Goal: Task Accomplishment & Management: Manage account settings

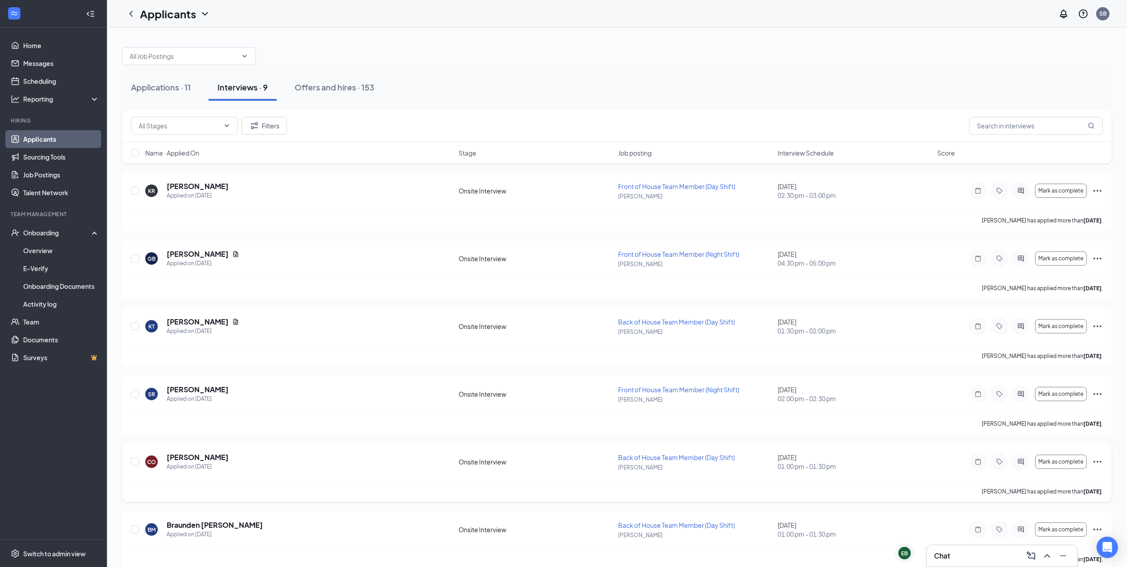
click at [1097, 462] on icon "Ellipses" at bounding box center [1098, 462] width 8 height 2
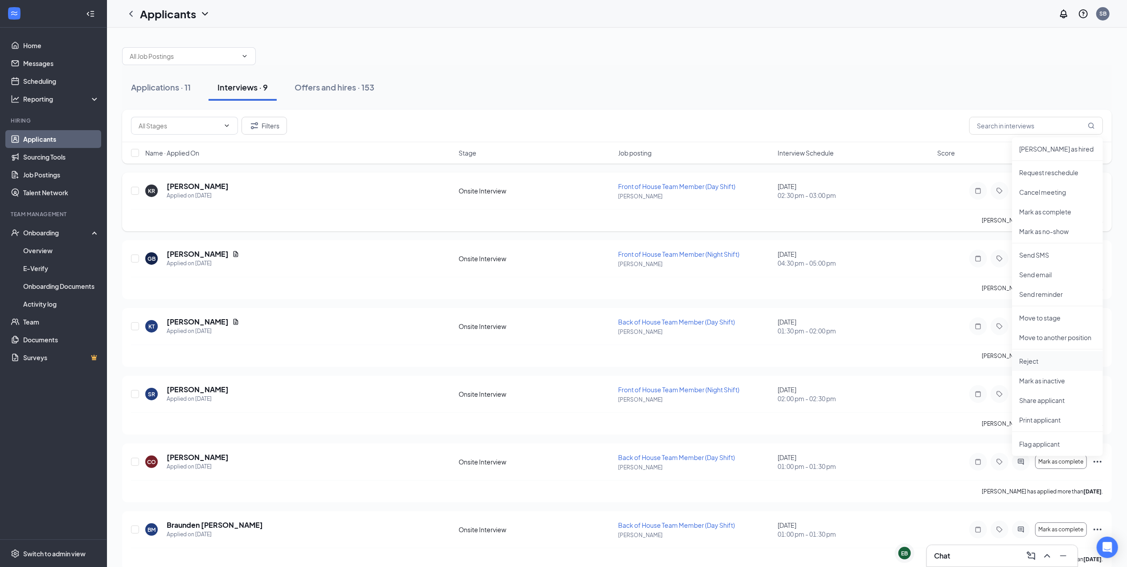
click at [1059, 355] on li "Reject" at bounding box center [1057, 361] width 91 height 20
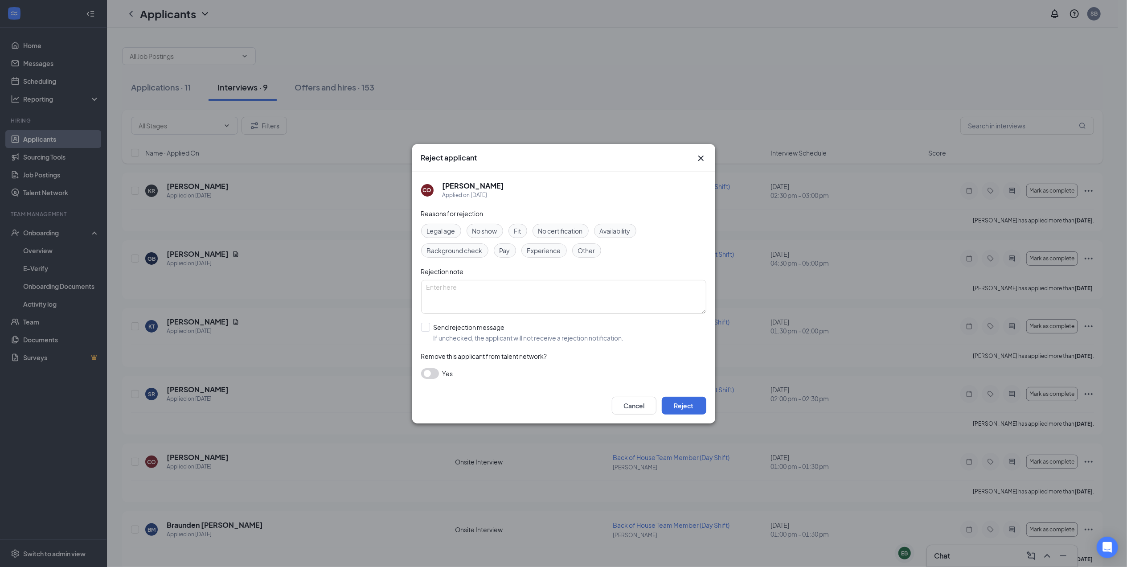
click at [475, 228] on span "No show" at bounding box center [484, 231] width 25 height 10
click at [494, 331] on input "Send rejection message If unchecked, the applicant will not receive a rejection…" at bounding box center [522, 333] width 203 height 20
checkbox input "true"
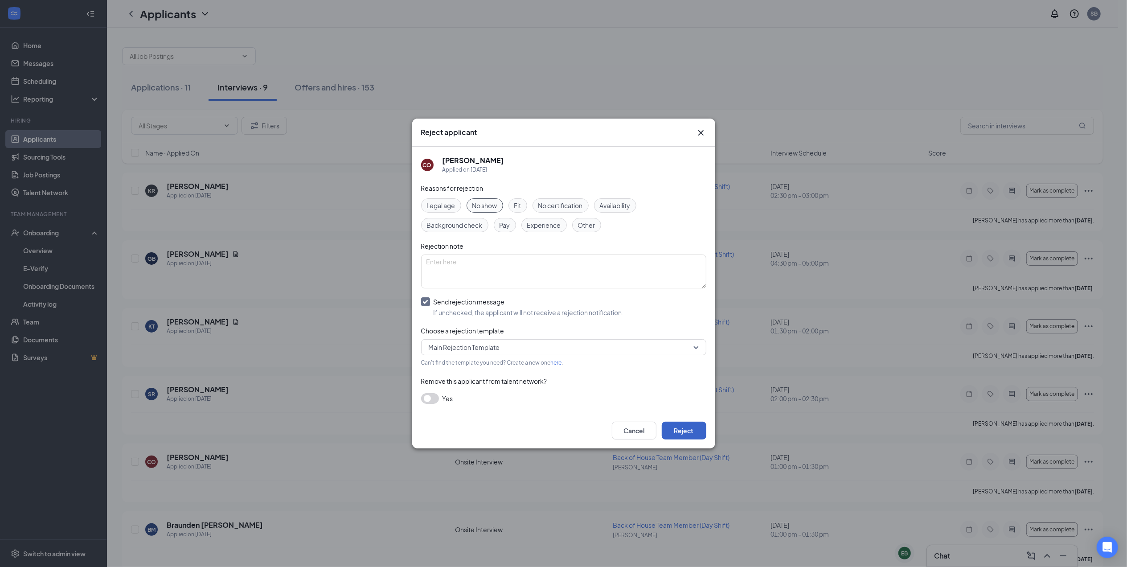
click at [681, 428] on button "Reject" at bounding box center [684, 431] width 45 height 18
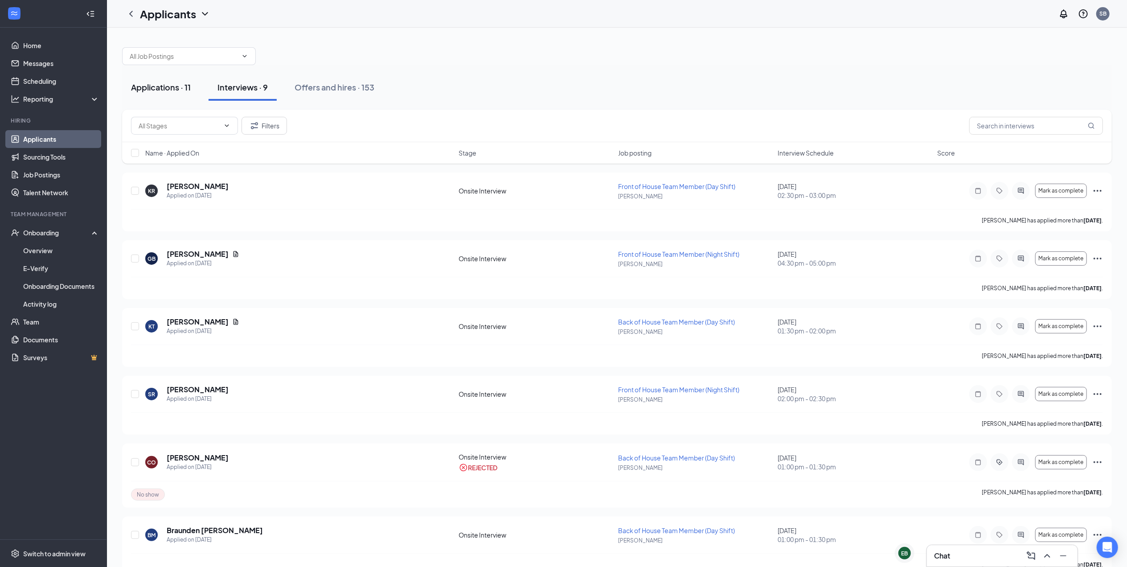
click at [190, 78] on button "Applications · 11" at bounding box center [161, 87] width 78 height 27
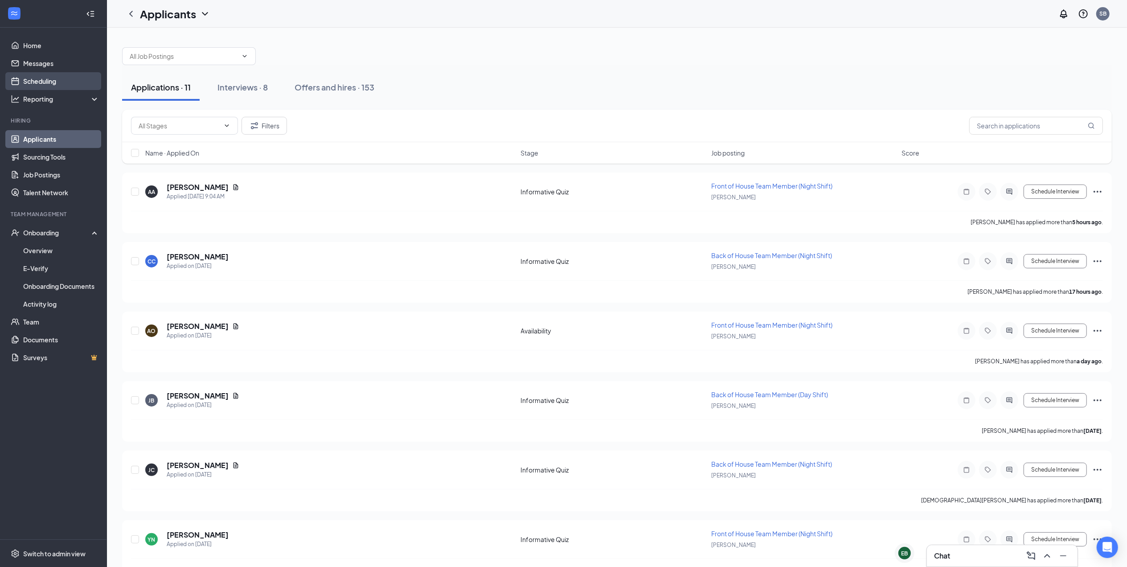
click at [49, 84] on link "Scheduling" at bounding box center [61, 81] width 76 height 18
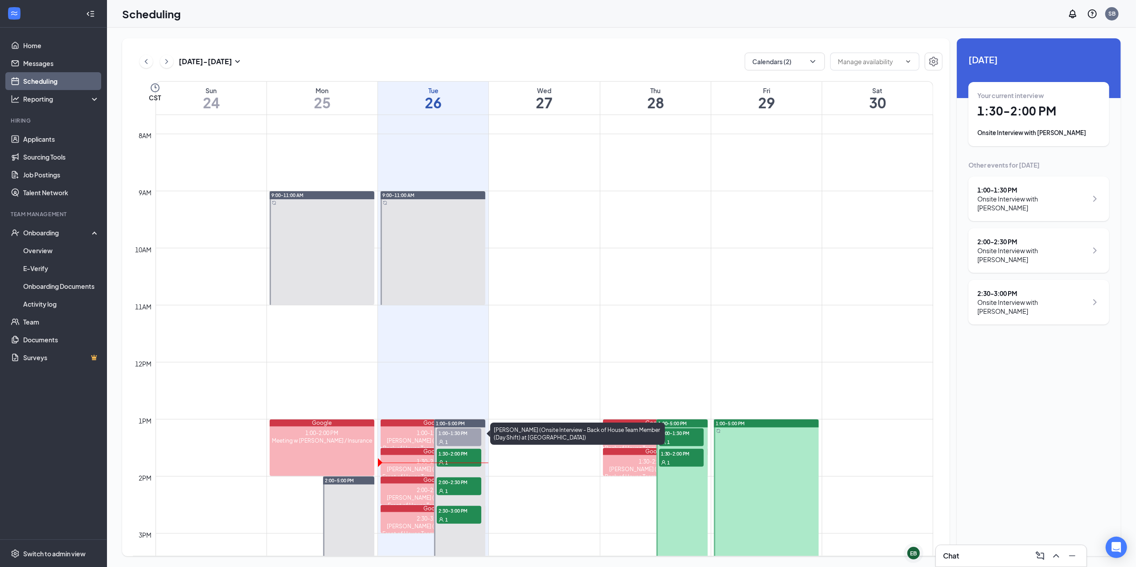
scroll to position [497, 0]
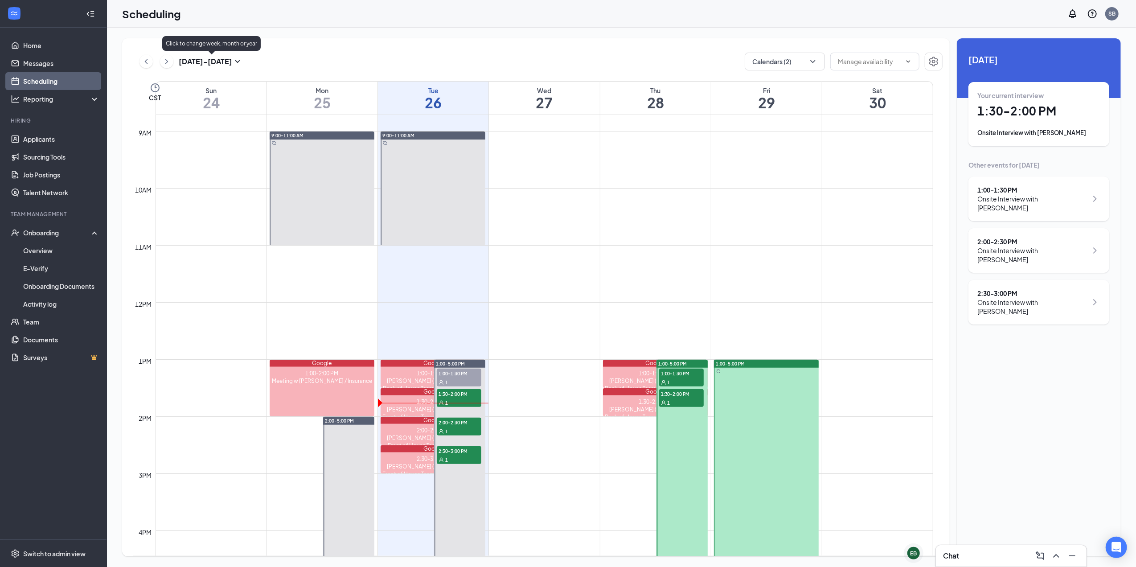
click at [193, 62] on h3 "Aug 24 - Aug 30" at bounding box center [205, 62] width 53 height 10
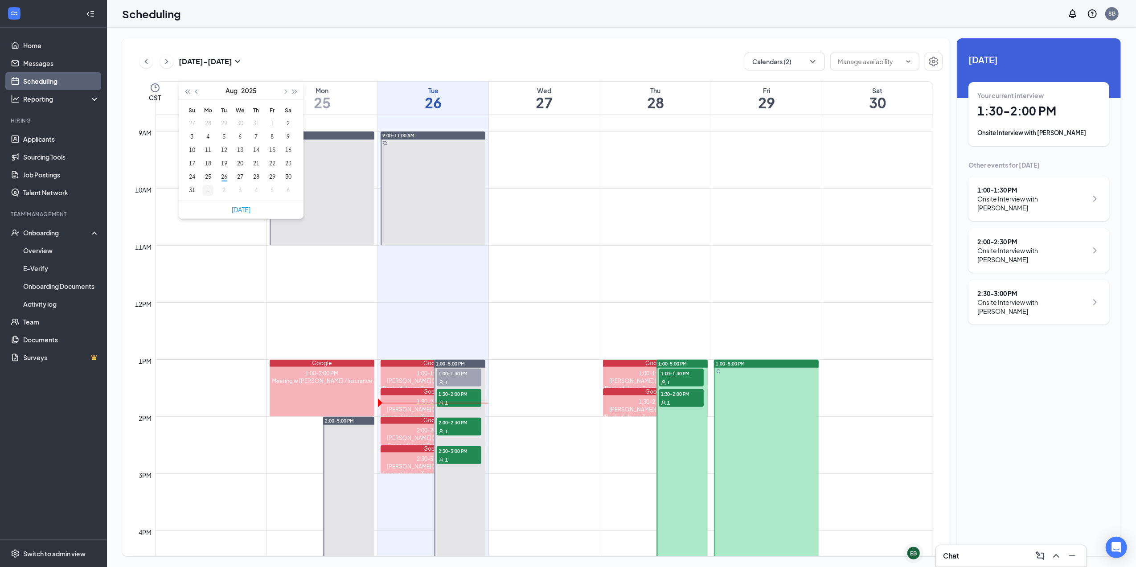
type input "2025-09-01"
click at [208, 193] on div "1" at bounding box center [208, 190] width 11 height 11
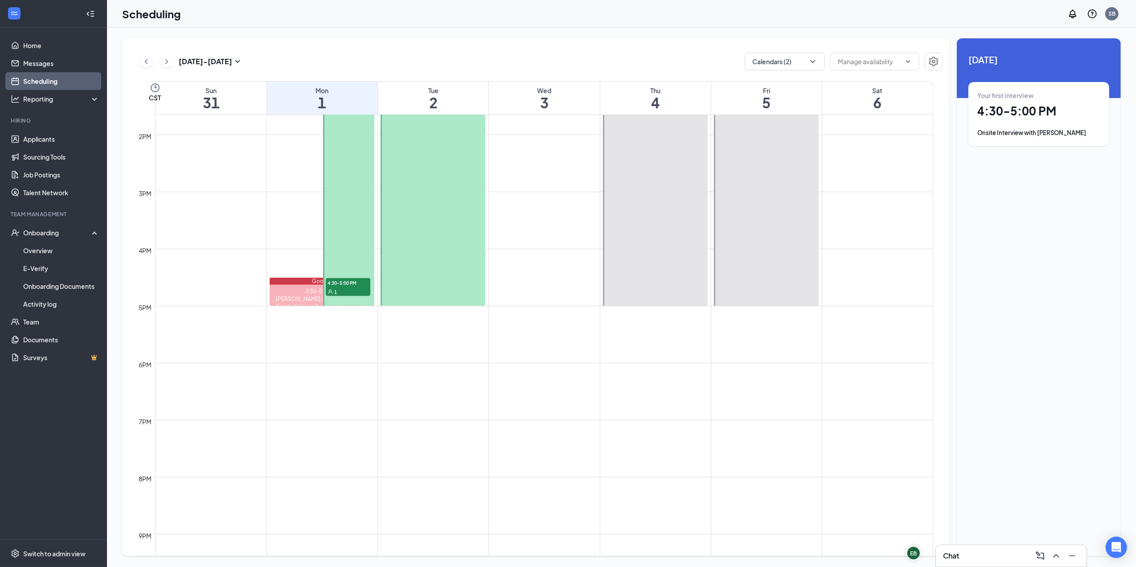
scroll to position [794, 0]
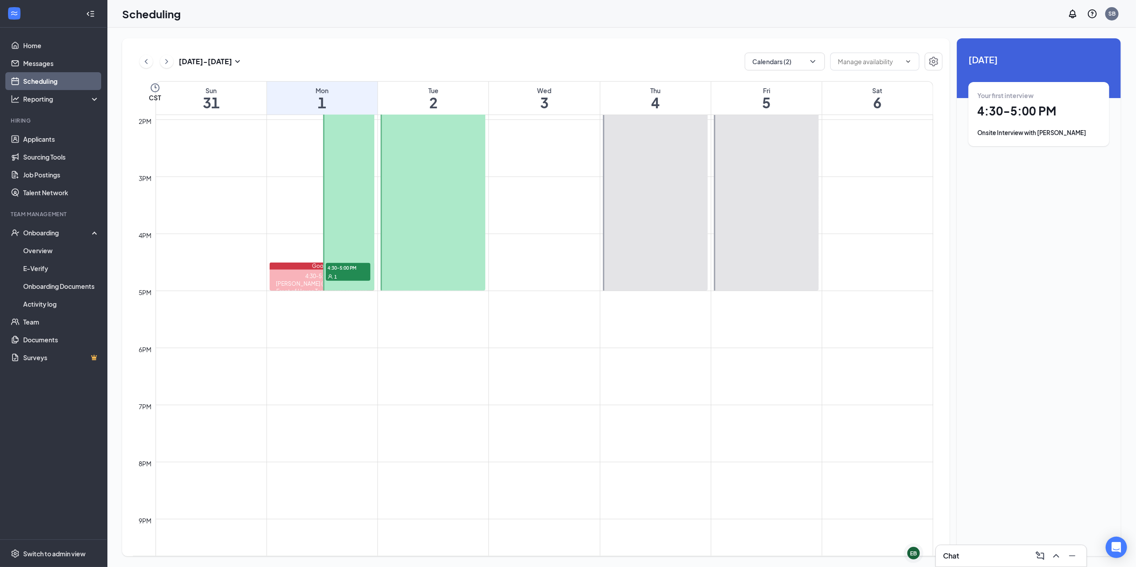
click at [339, 273] on div "1" at bounding box center [348, 276] width 45 height 9
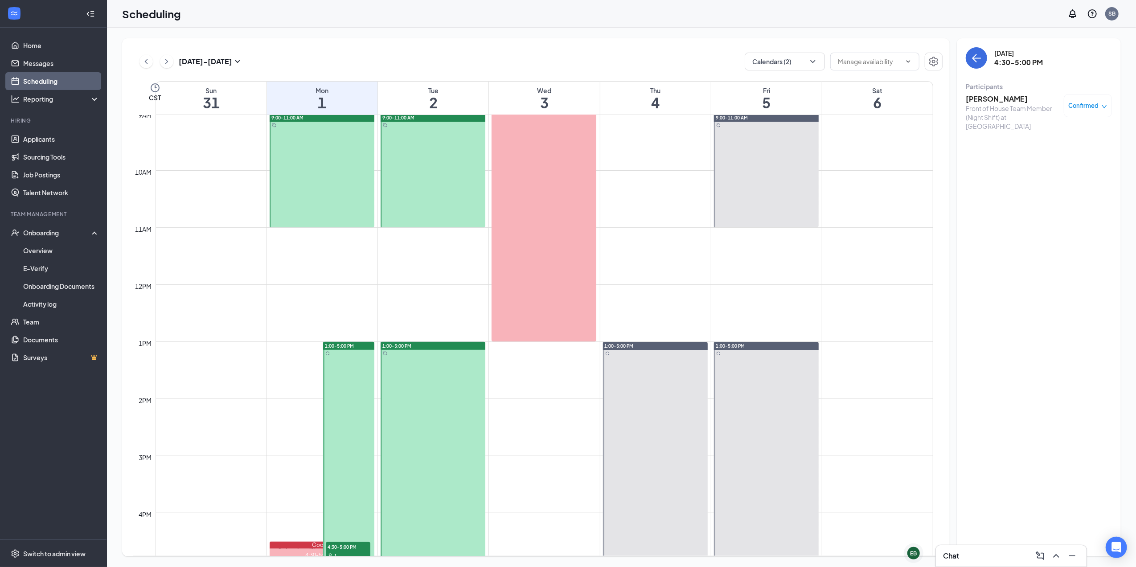
scroll to position [497, 0]
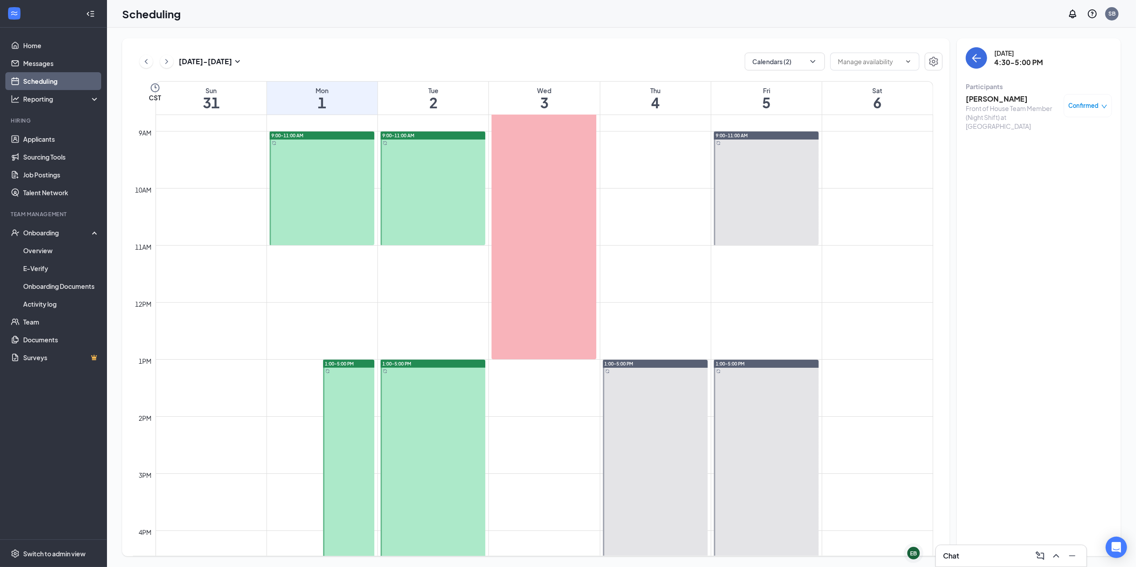
click at [328, 164] on div at bounding box center [322, 188] width 105 height 114
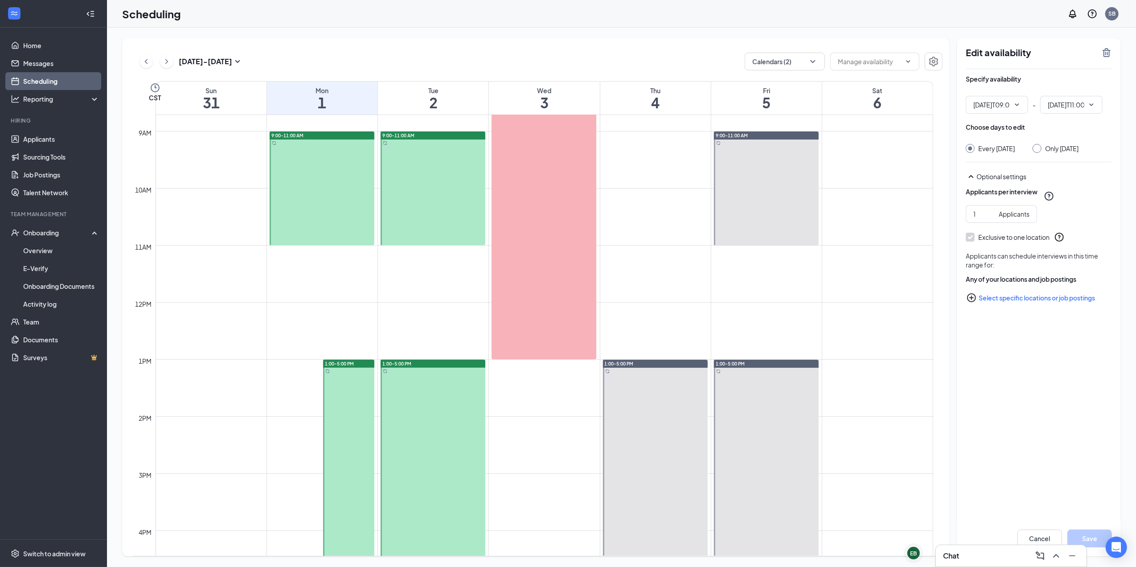
type input "09:00 AM"
type input "11:00 AM"
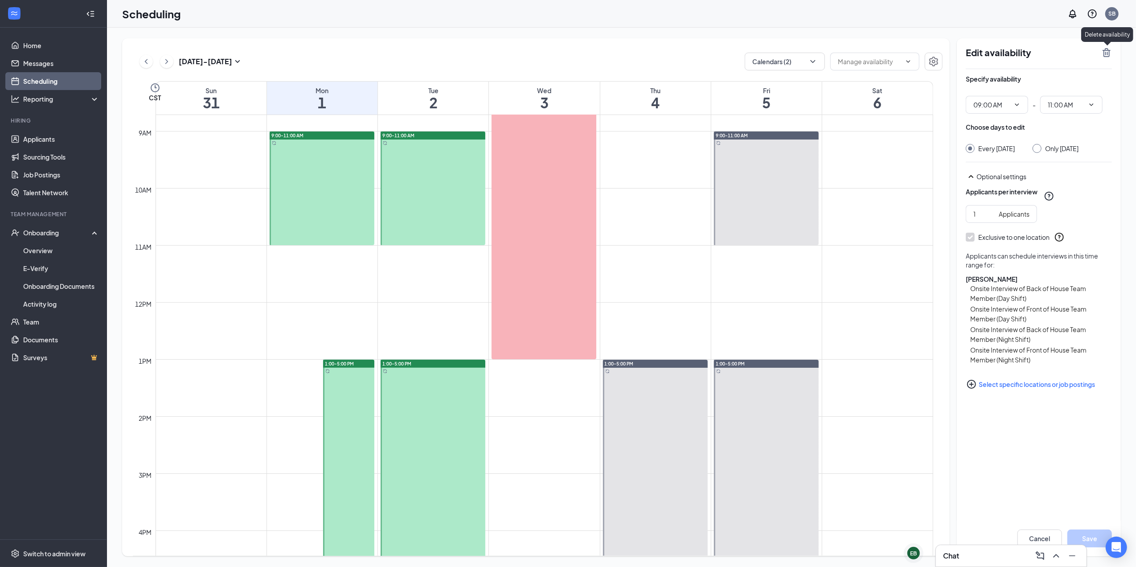
click at [1108, 50] on icon "TrashOutline" at bounding box center [1107, 52] width 8 height 9
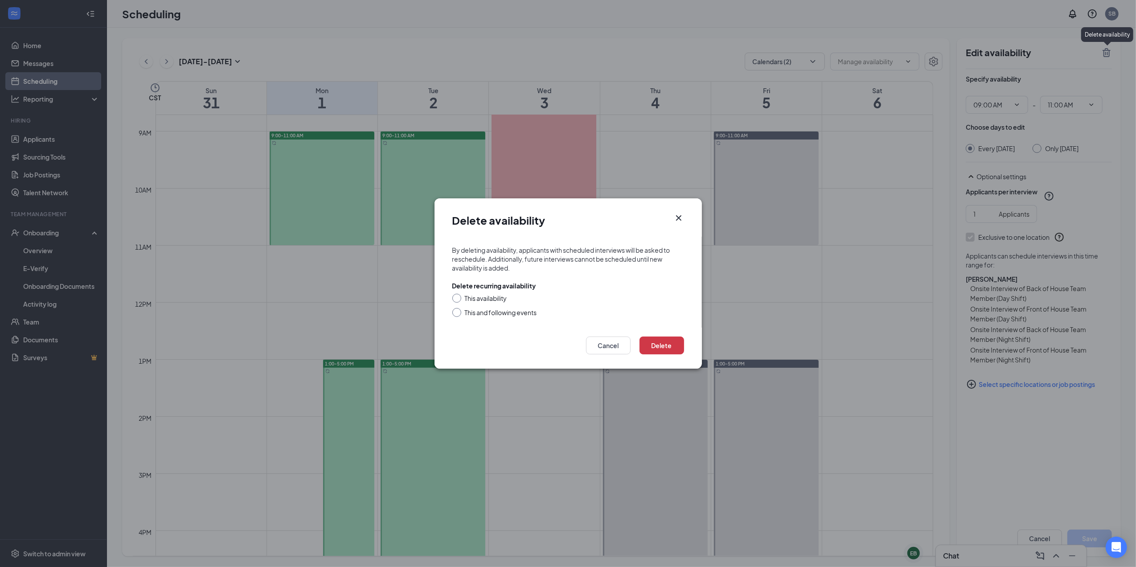
click at [492, 301] on div "This availability" at bounding box center [486, 298] width 42 height 9
click at [459, 300] on input "This availability" at bounding box center [455, 297] width 6 height 6
radio input "true"
click at [671, 341] on button "Delete" at bounding box center [662, 345] width 45 height 18
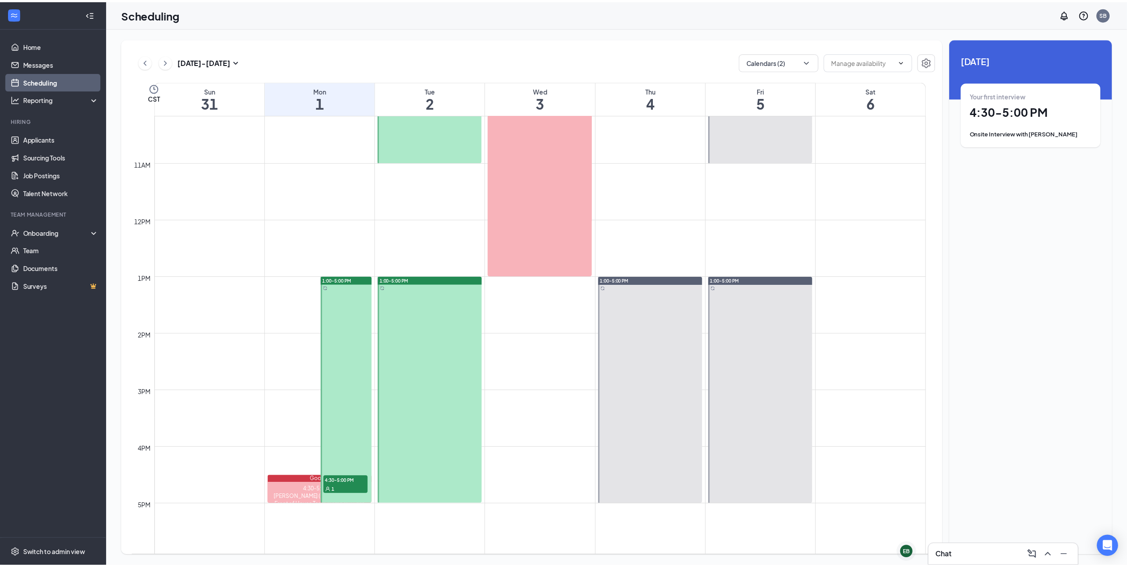
scroll to position [616, 0]
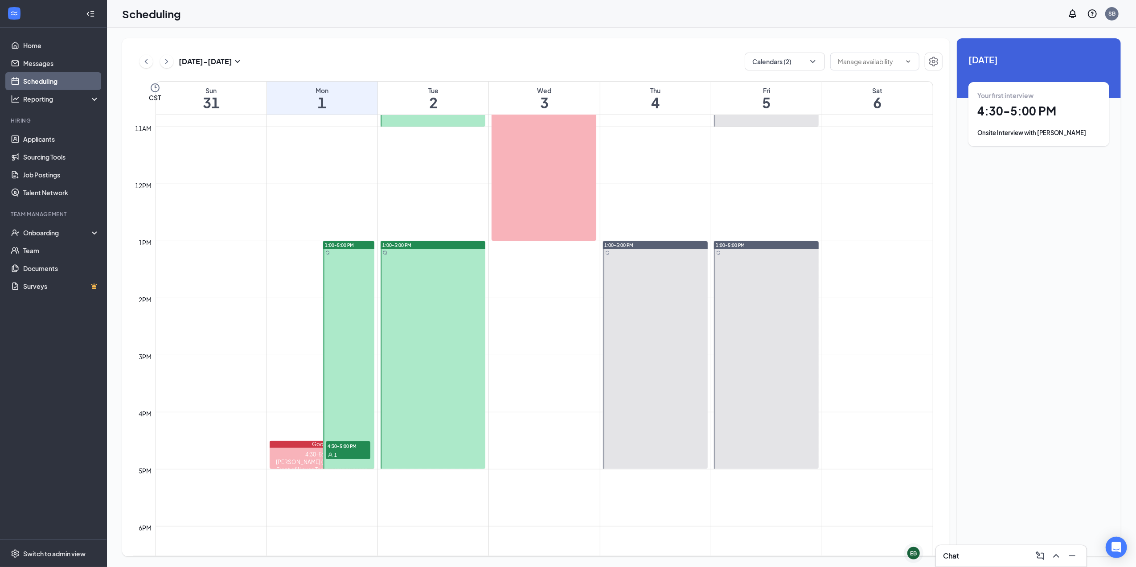
click at [352, 278] on div at bounding box center [348, 355] width 51 height 228
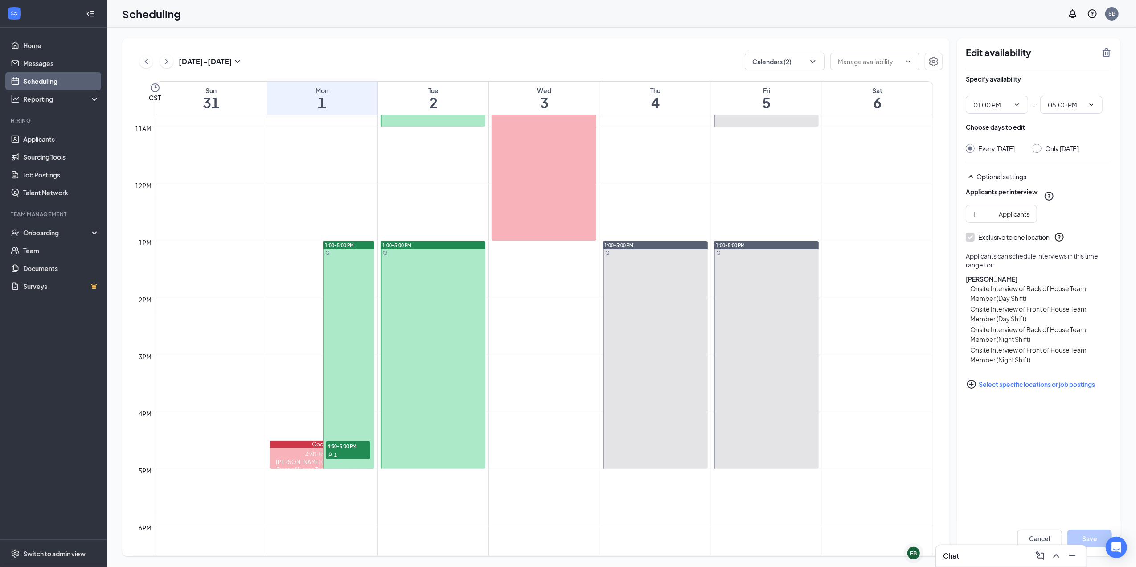
click at [350, 447] on span "4:30-5:00 PM" at bounding box center [348, 445] width 45 height 9
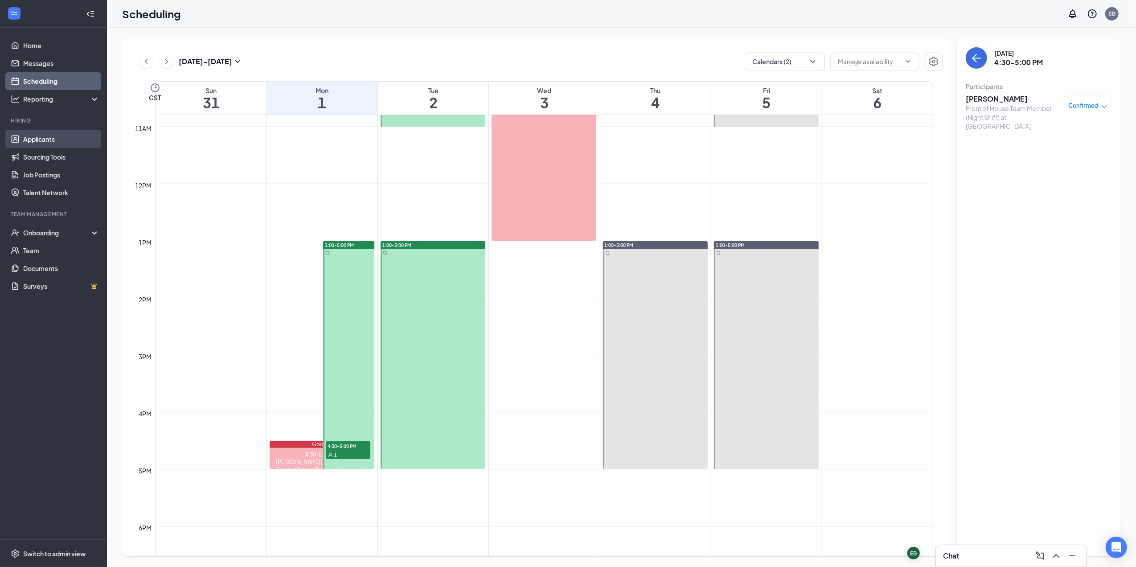
click at [59, 135] on link "Applicants" at bounding box center [61, 139] width 76 height 18
click at [61, 143] on link "Applicants" at bounding box center [61, 139] width 76 height 18
click at [59, 232] on div "Onboarding" at bounding box center [57, 232] width 69 height 9
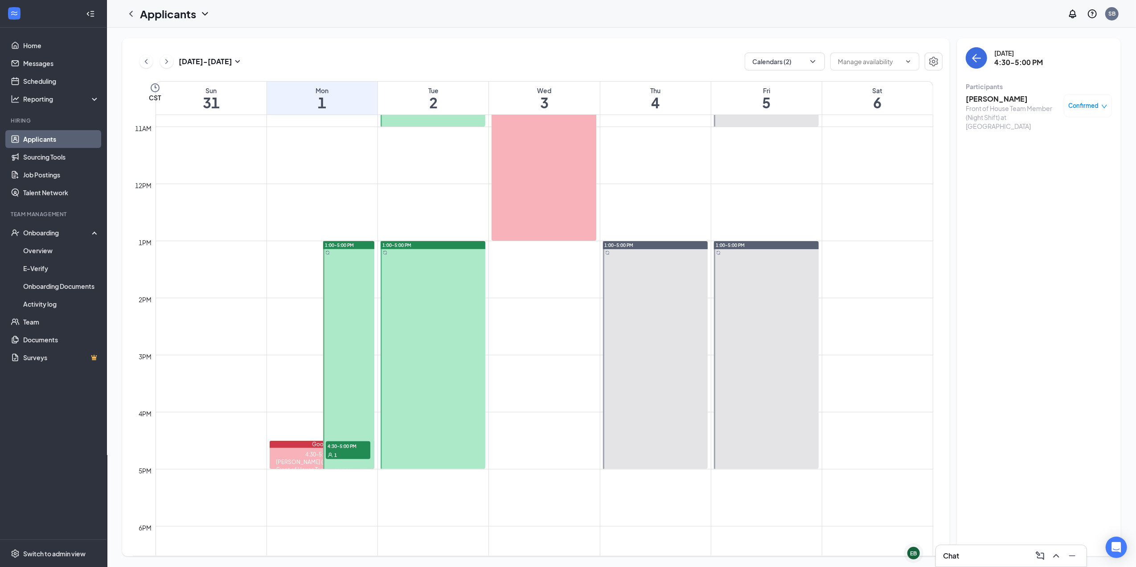
click at [49, 134] on link "Applicants" at bounding box center [61, 139] width 76 height 18
click at [36, 254] on link "Overview" at bounding box center [61, 251] width 76 height 18
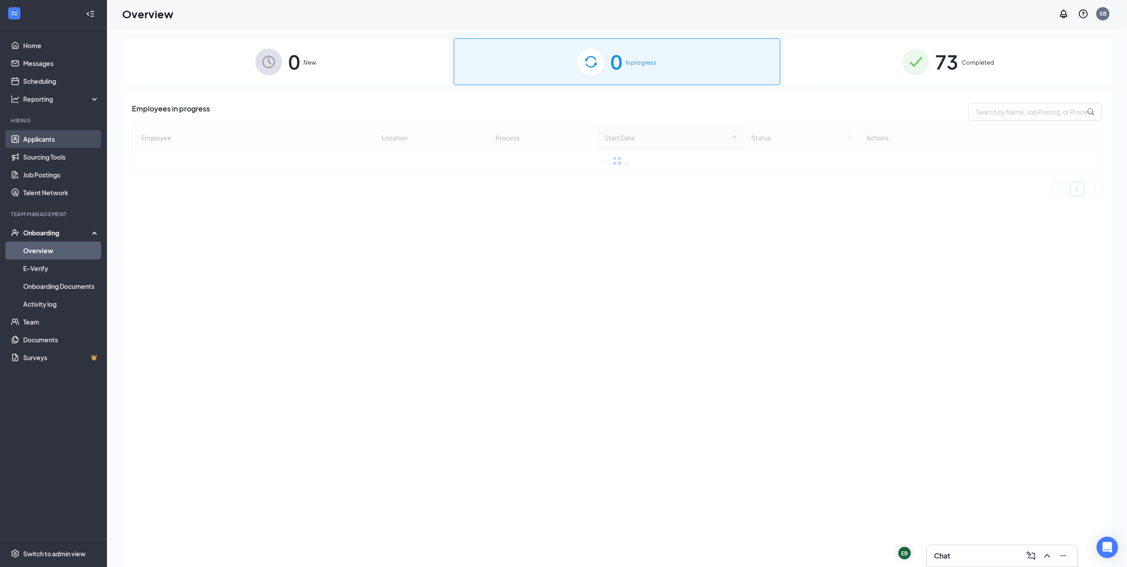
click at [35, 134] on link "Applicants" at bounding box center [61, 139] width 76 height 18
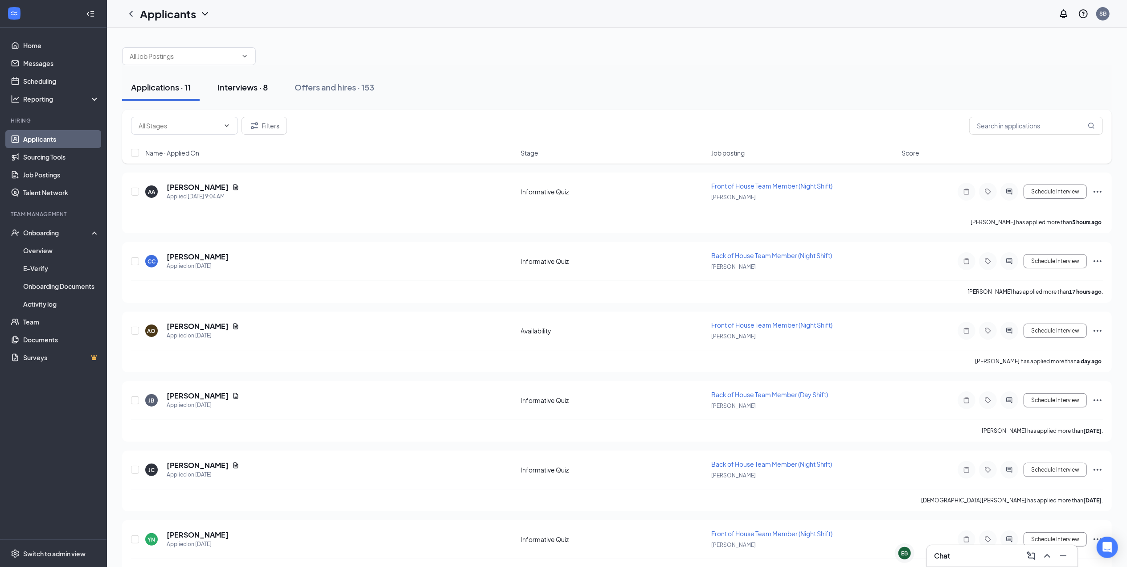
click at [253, 82] on div "Interviews · 8" at bounding box center [242, 87] width 50 height 11
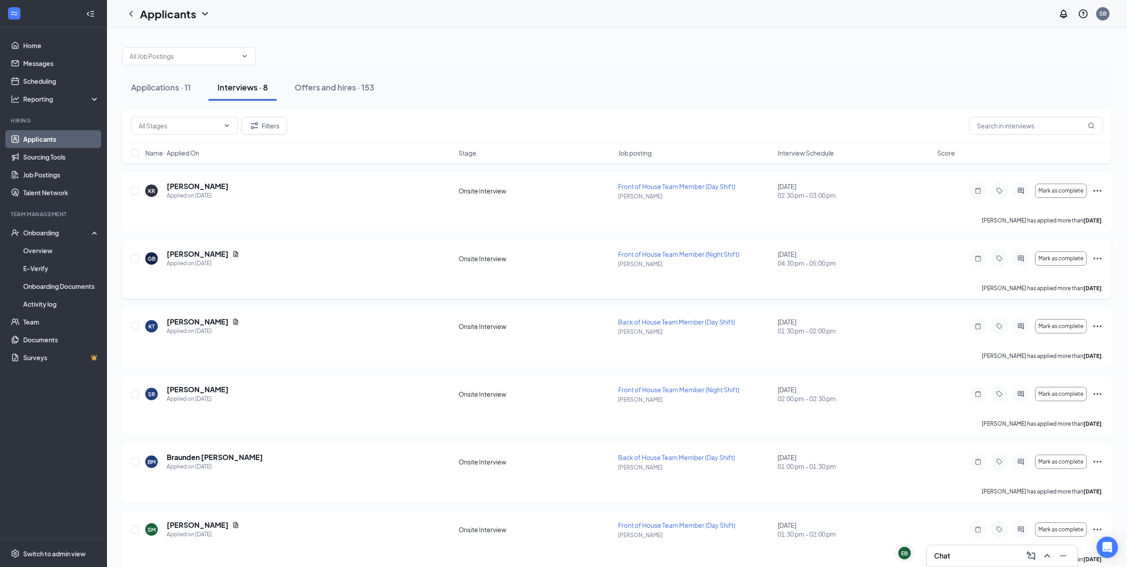
click at [1103, 257] on icon "Ellipses" at bounding box center [1097, 258] width 11 height 11
click at [719, 333] on p "[PERSON_NAME]" at bounding box center [695, 332] width 154 height 8
click at [1100, 259] on icon "Ellipses" at bounding box center [1097, 258] width 11 height 11
click at [1068, 302] on p "Request reschedule" at bounding box center [1057, 301] width 77 height 9
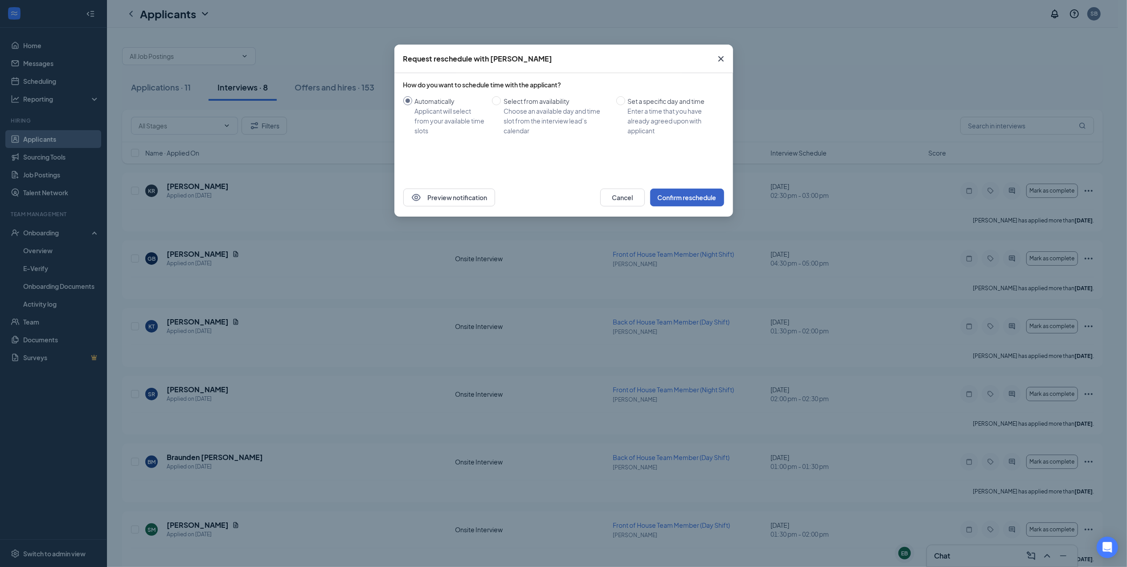
click at [714, 197] on button "Confirm reschedule" at bounding box center [687, 198] width 74 height 18
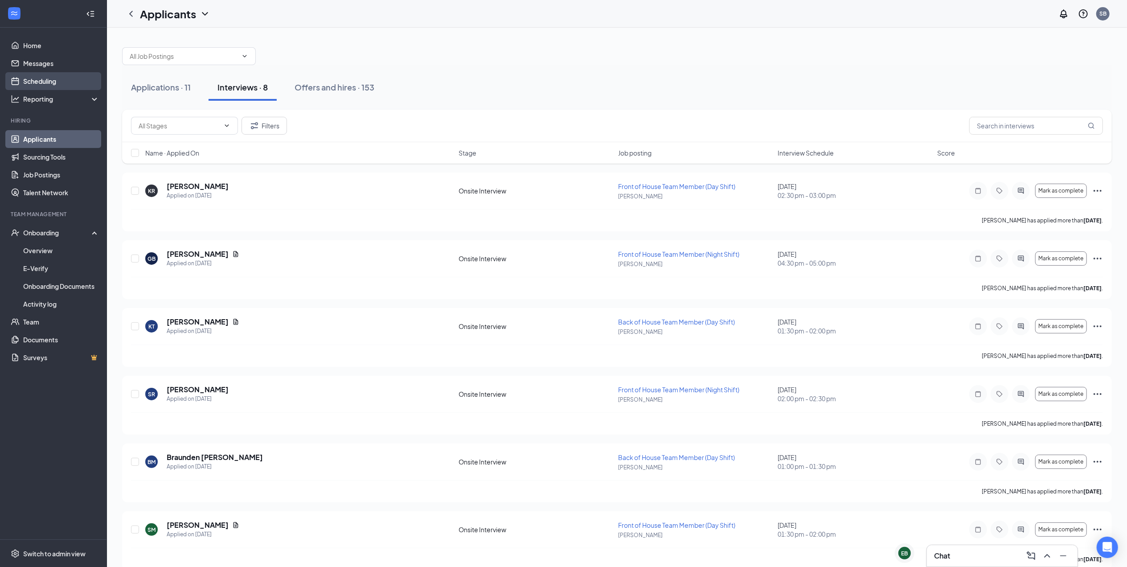
click at [52, 82] on link "Scheduling" at bounding box center [61, 81] width 76 height 18
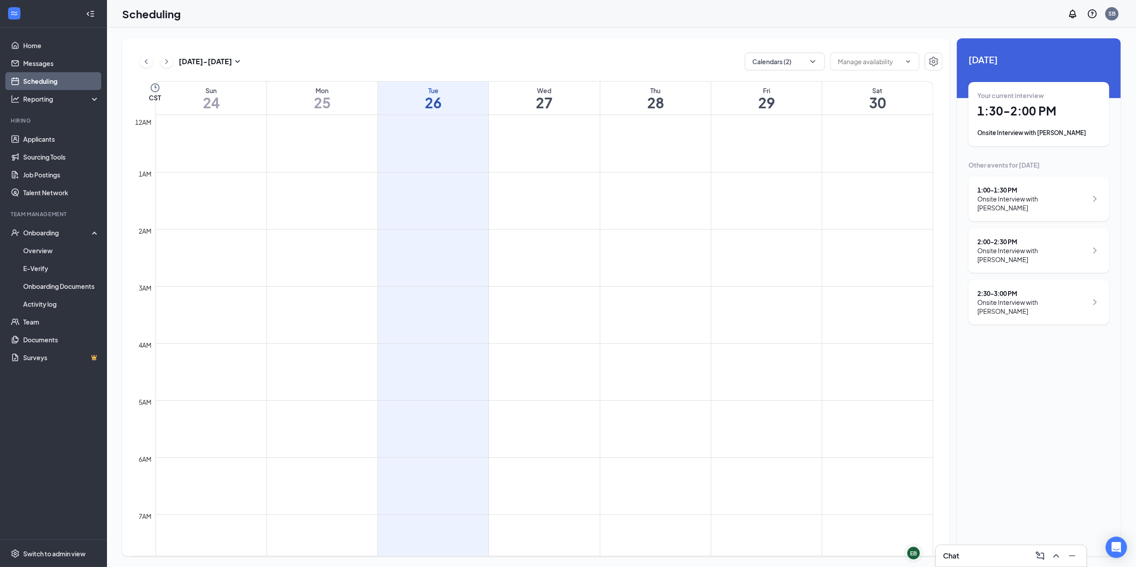
scroll to position [438, 0]
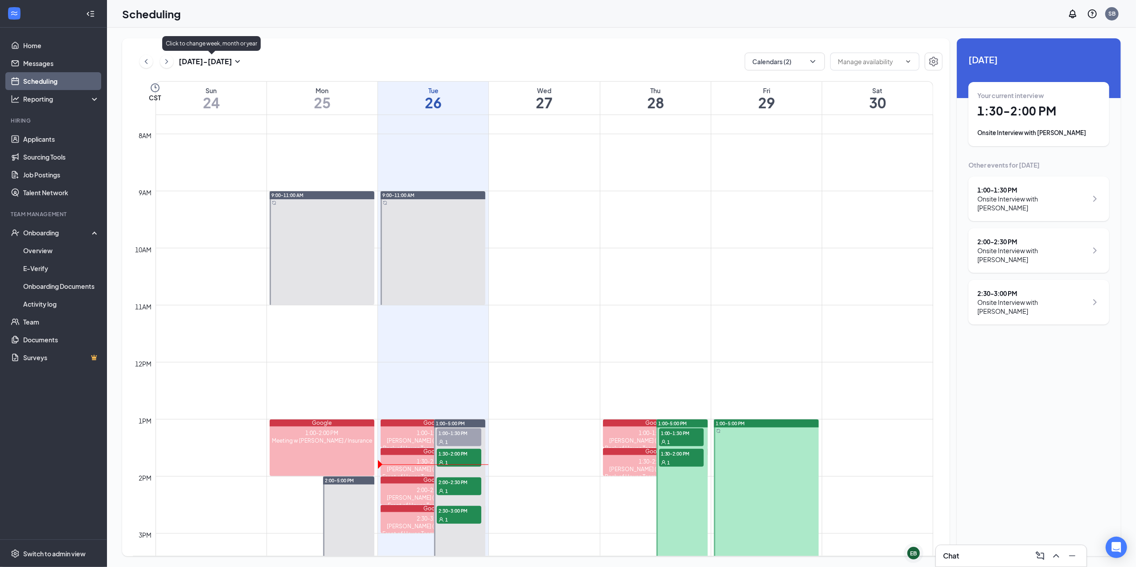
click at [205, 56] on div "Aug 24 - Aug 30" at bounding box center [211, 61] width 64 height 11
type input "2025-09-01"
click at [207, 191] on div "1" at bounding box center [208, 190] width 11 height 11
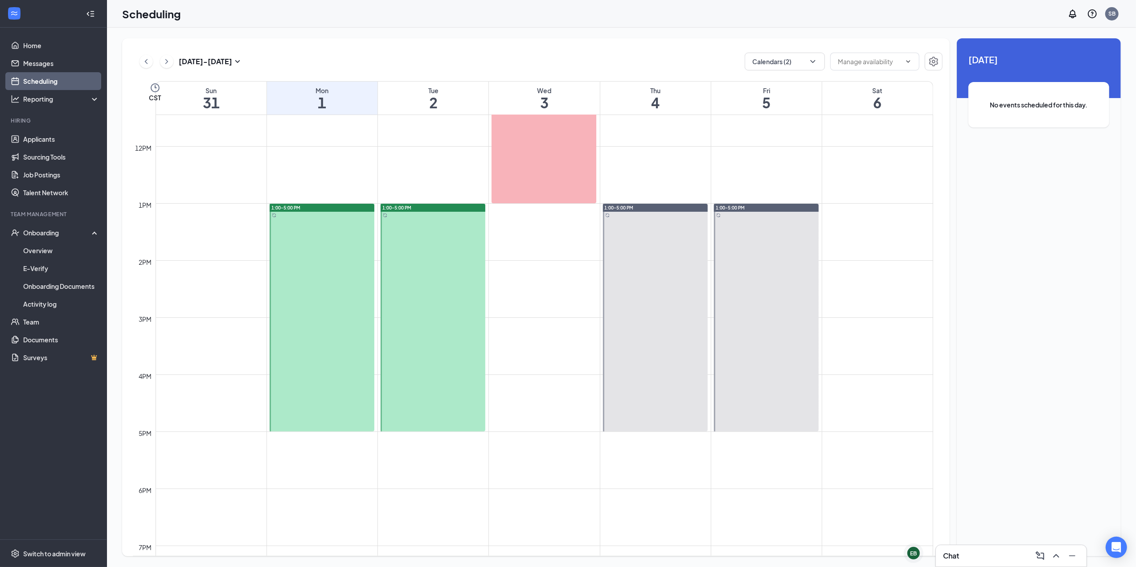
scroll to position [676, 0]
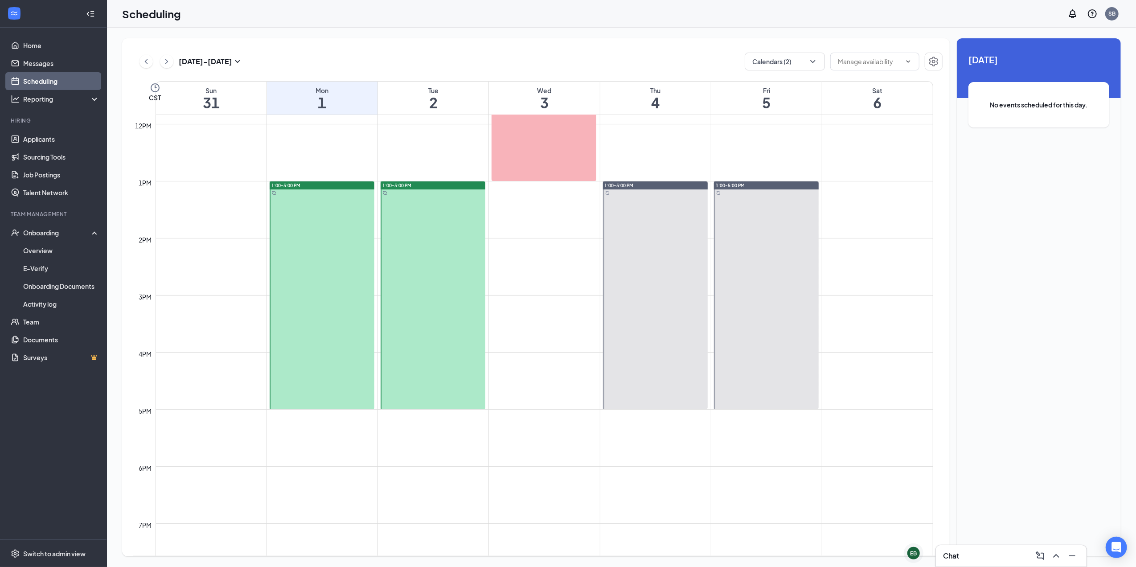
click at [309, 365] on div at bounding box center [322, 295] width 105 height 228
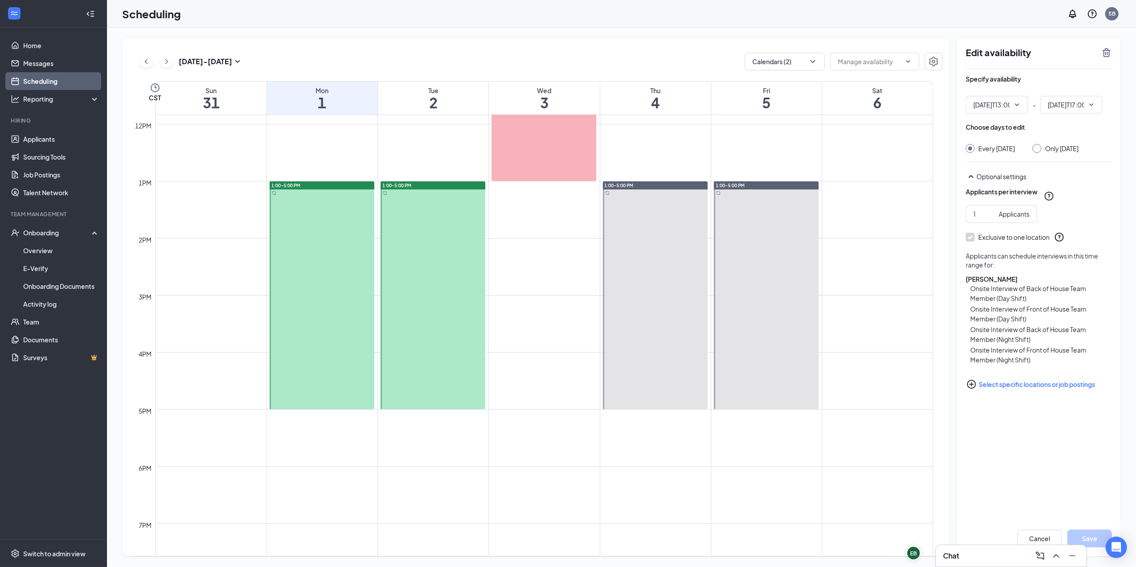
type input "01:00 PM"
type input "05:00 PM"
click at [1106, 52] on icon "TrashOutline" at bounding box center [1107, 52] width 8 height 9
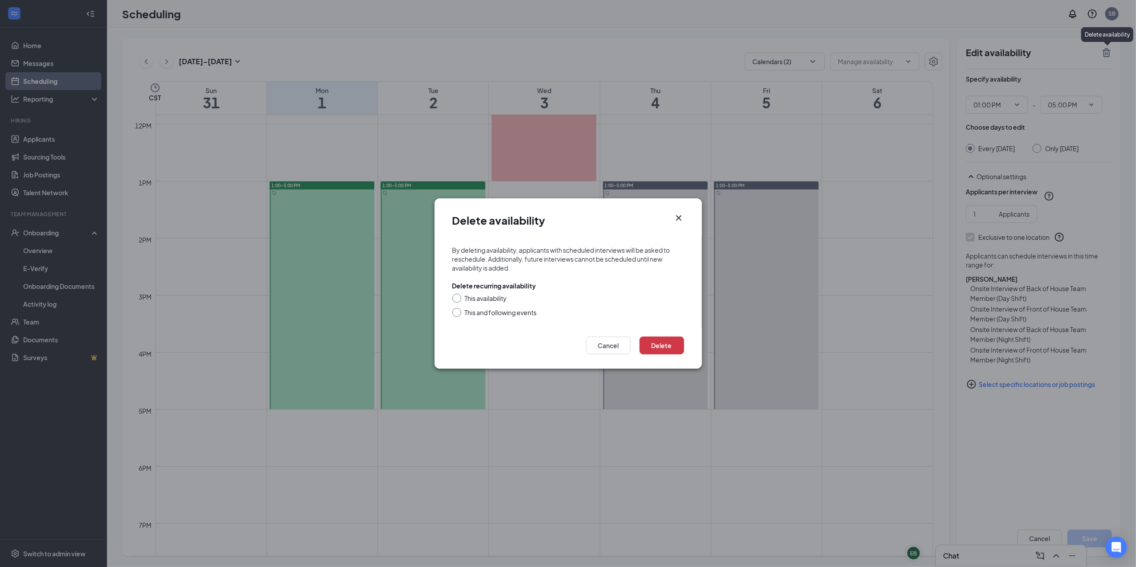
click at [496, 298] on div "This availability" at bounding box center [486, 298] width 42 height 9
click at [459, 298] on input "This availability" at bounding box center [455, 297] width 6 height 6
radio input "true"
click at [669, 345] on button "Delete" at bounding box center [662, 345] width 45 height 18
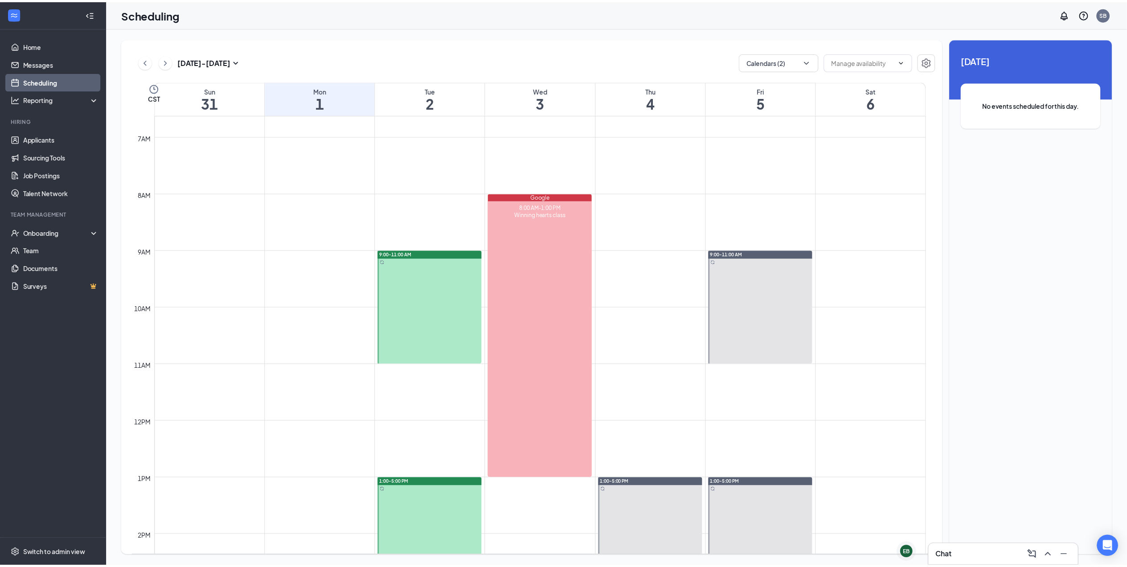
scroll to position [438, 0]
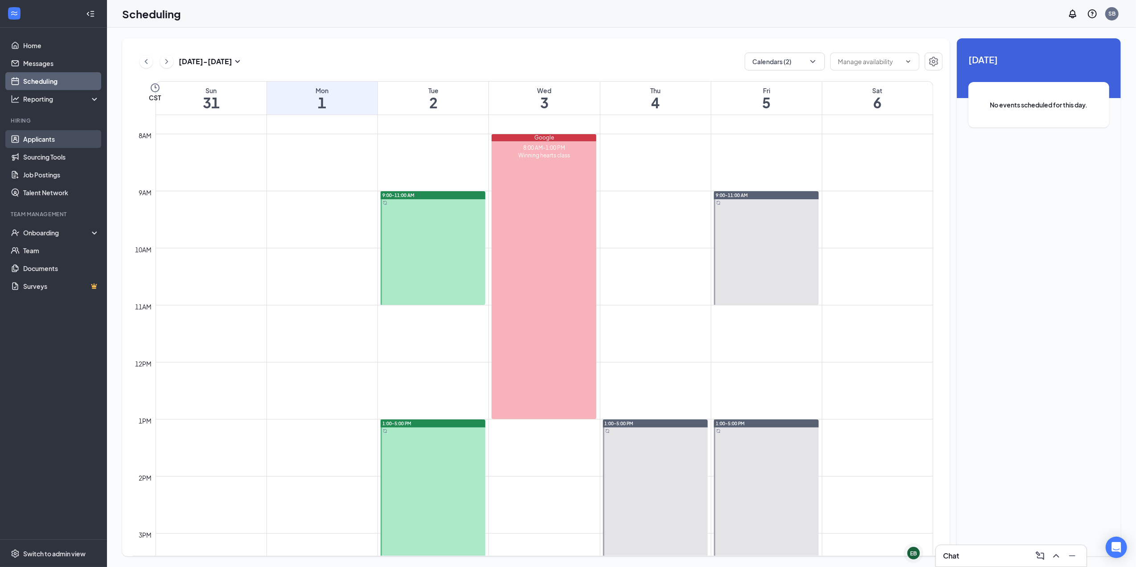
click at [73, 132] on link "Applicants" at bounding box center [61, 139] width 76 height 18
click at [62, 134] on link "Applicants" at bounding box center [61, 139] width 76 height 18
click at [59, 157] on link "Sourcing Tools" at bounding box center [61, 157] width 76 height 18
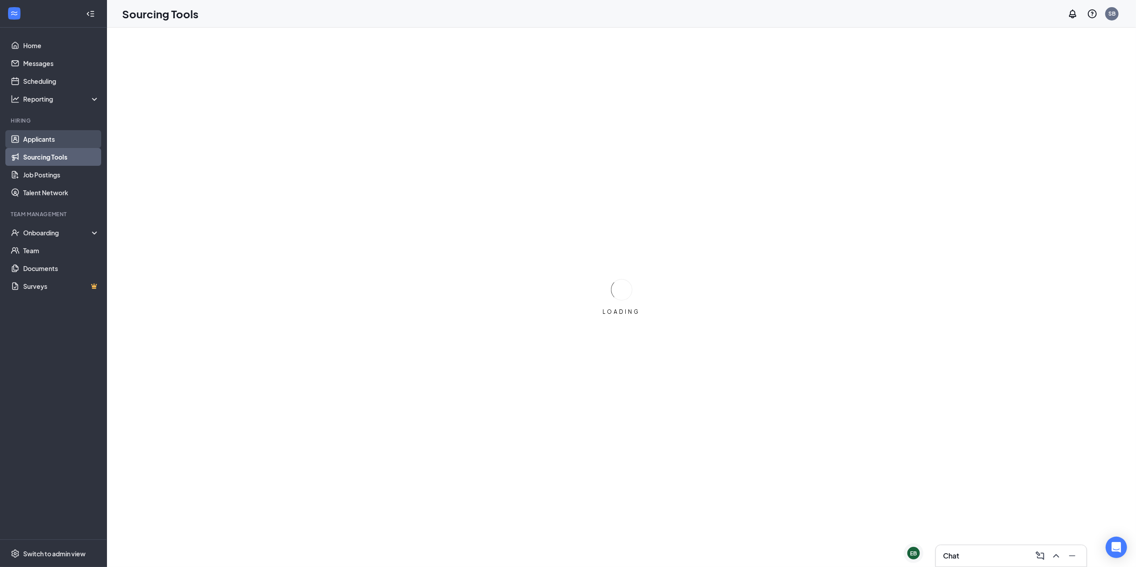
click at [63, 138] on link "Applicants" at bounding box center [61, 139] width 76 height 18
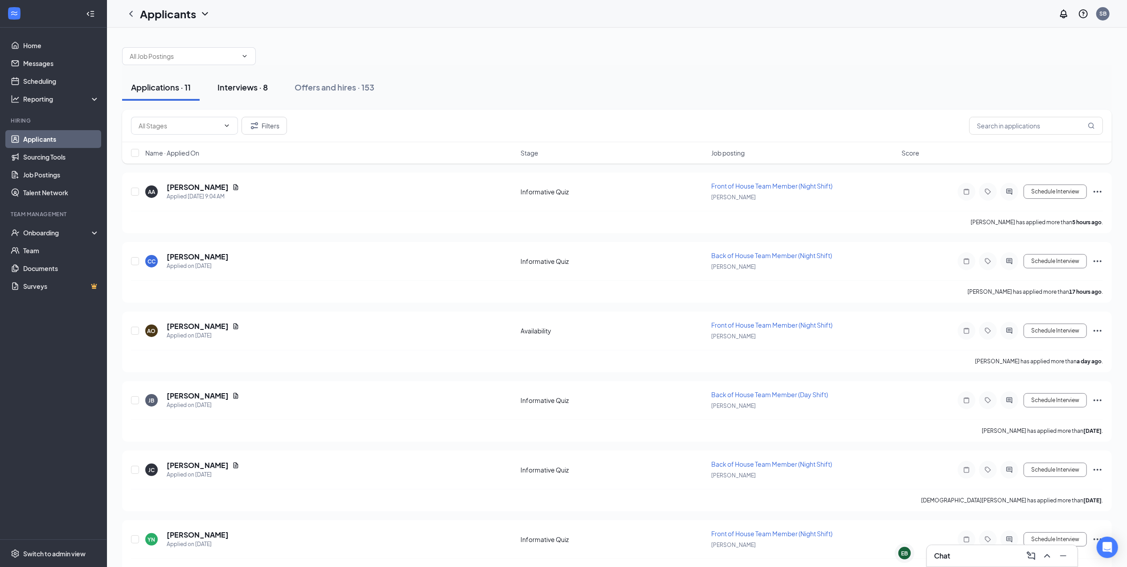
click at [237, 92] on div "Interviews · 8" at bounding box center [242, 87] width 50 height 11
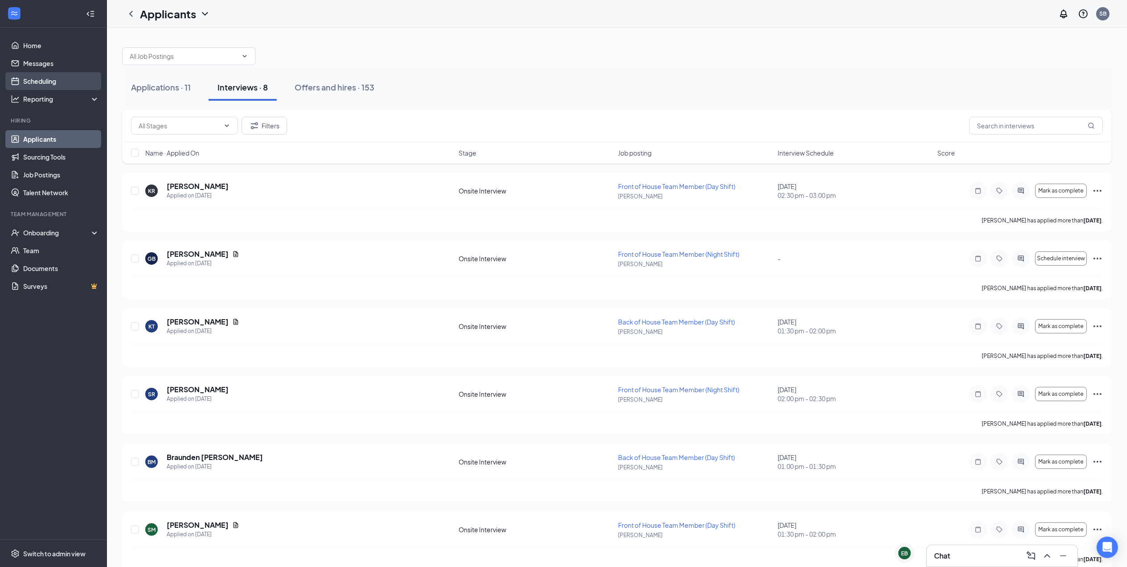
click at [54, 80] on link "Scheduling" at bounding box center [61, 81] width 76 height 18
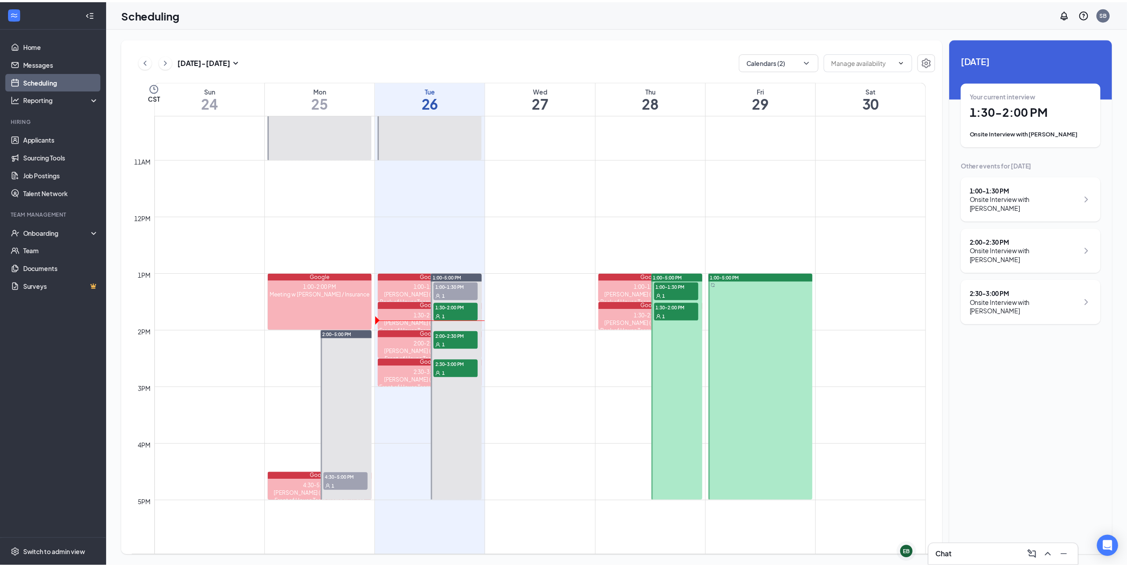
scroll to position [557, 0]
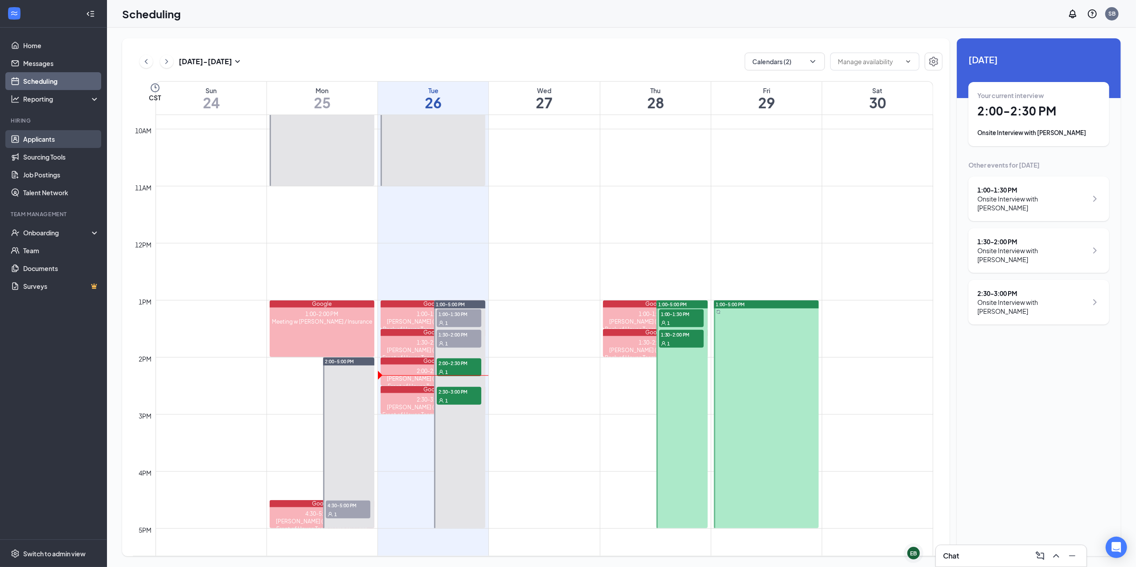
click at [40, 135] on link "Applicants" at bounding box center [61, 139] width 76 height 18
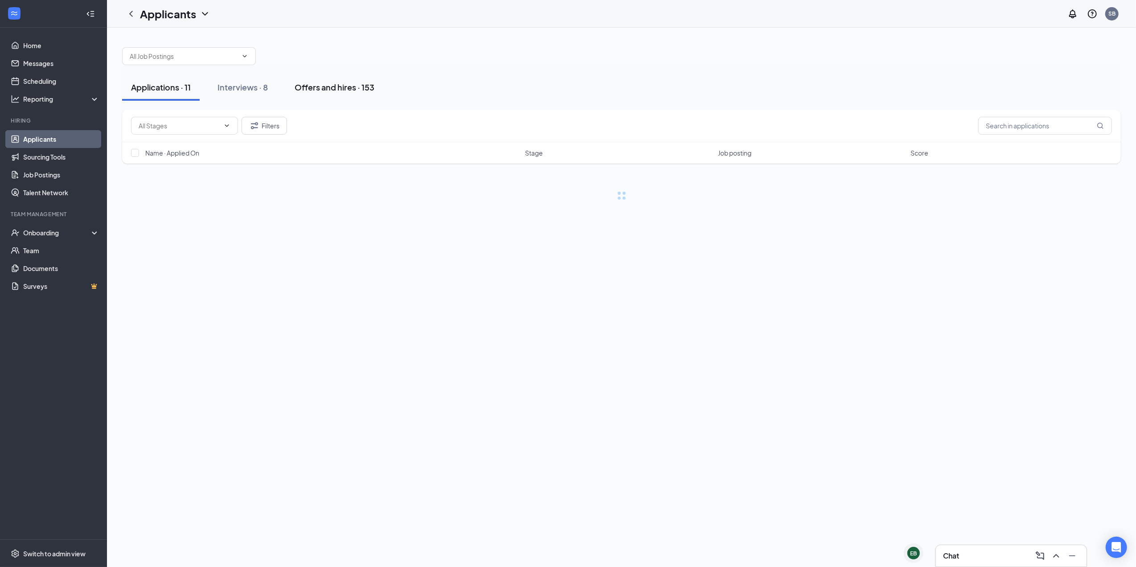
click at [316, 78] on button "Offers and hires · 153" at bounding box center [335, 87] width 98 height 27
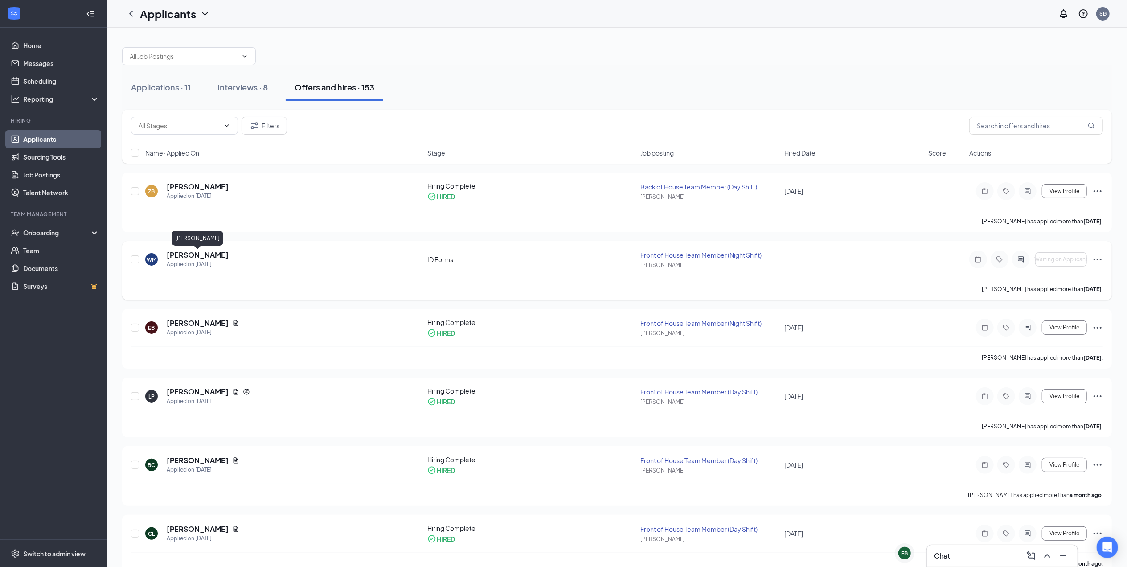
click at [198, 254] on h5 "[PERSON_NAME]" at bounding box center [198, 255] width 62 height 10
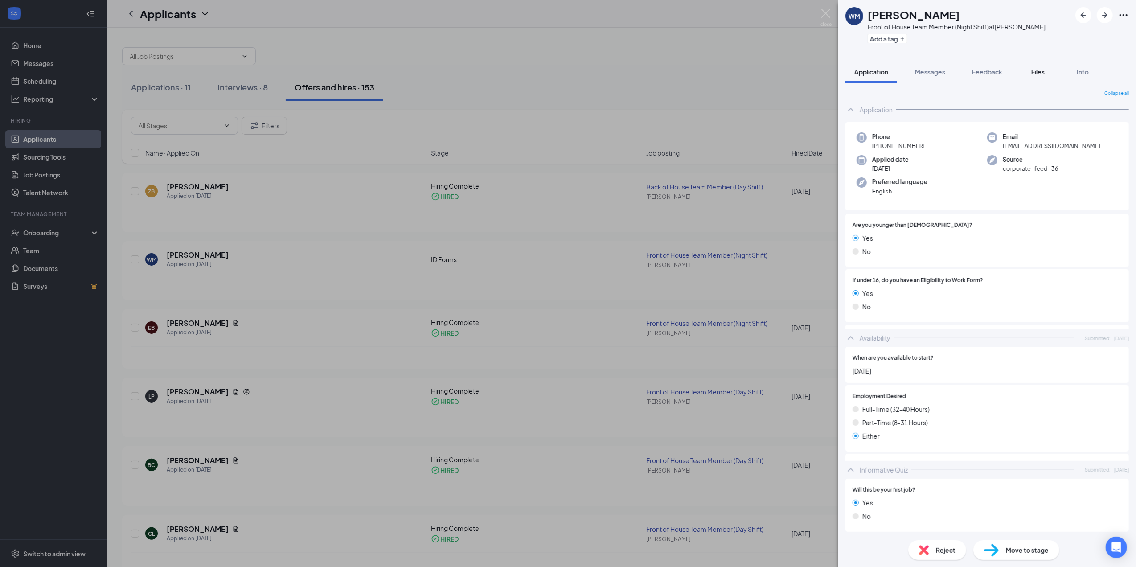
click at [1037, 70] on span "Files" at bounding box center [1037, 72] width 13 height 8
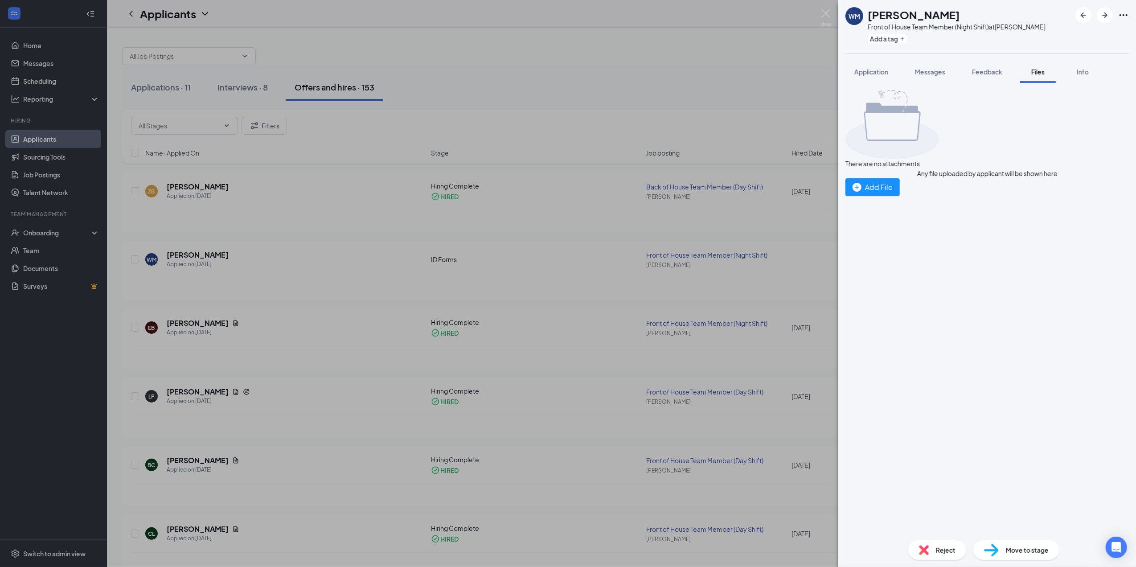
click at [368, 262] on div "WM [PERSON_NAME] Front of House Team Member (Night Shift) at [PERSON_NAME] Add …" at bounding box center [568, 283] width 1136 height 567
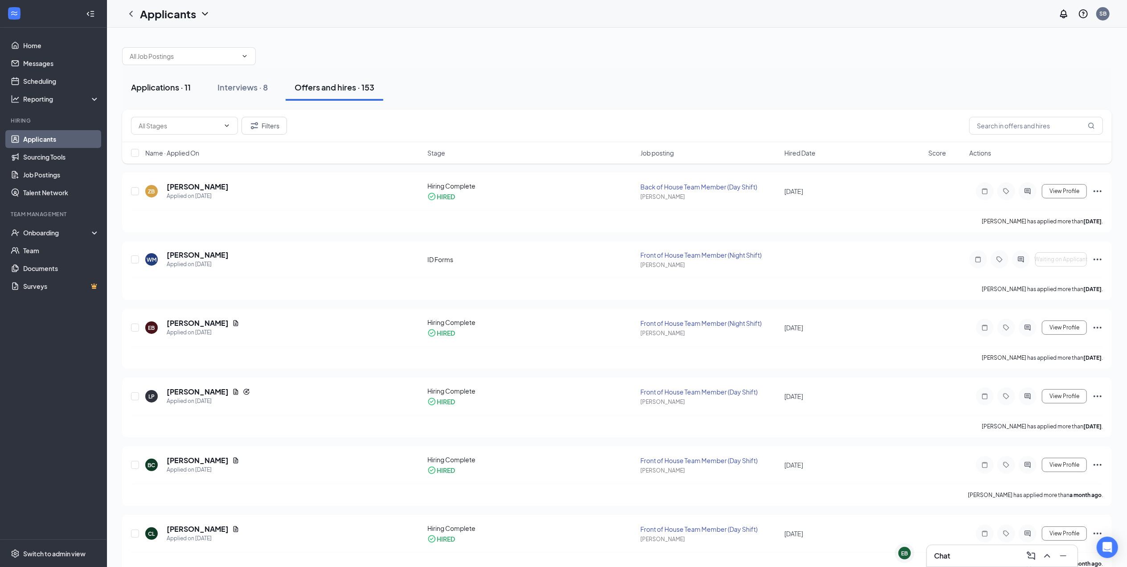
click at [175, 77] on button "Applications · 11" at bounding box center [161, 87] width 78 height 27
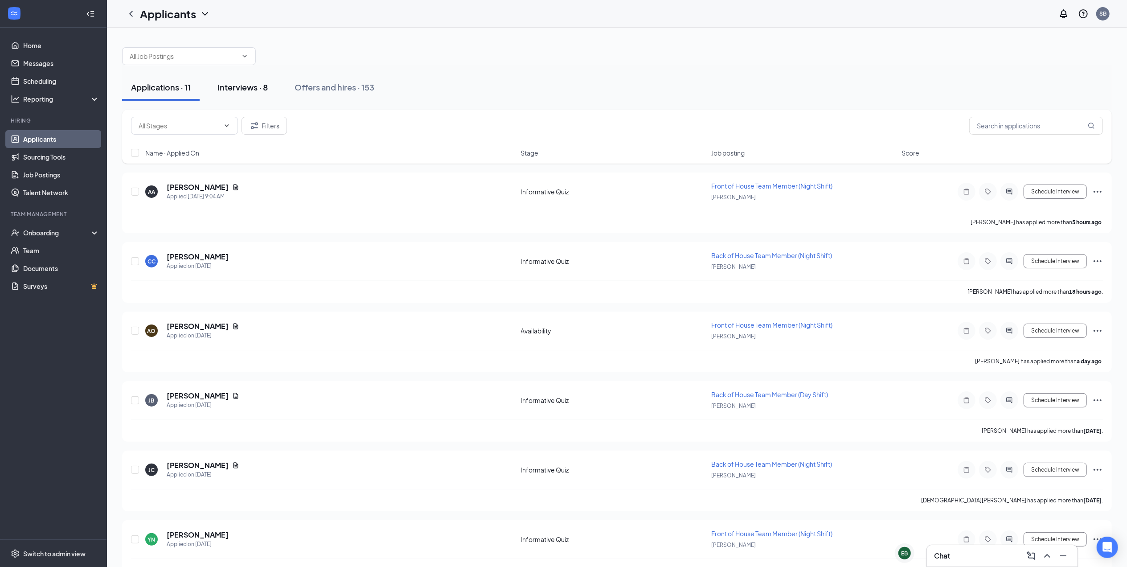
click at [266, 86] on div "Interviews · 8" at bounding box center [242, 87] width 50 height 11
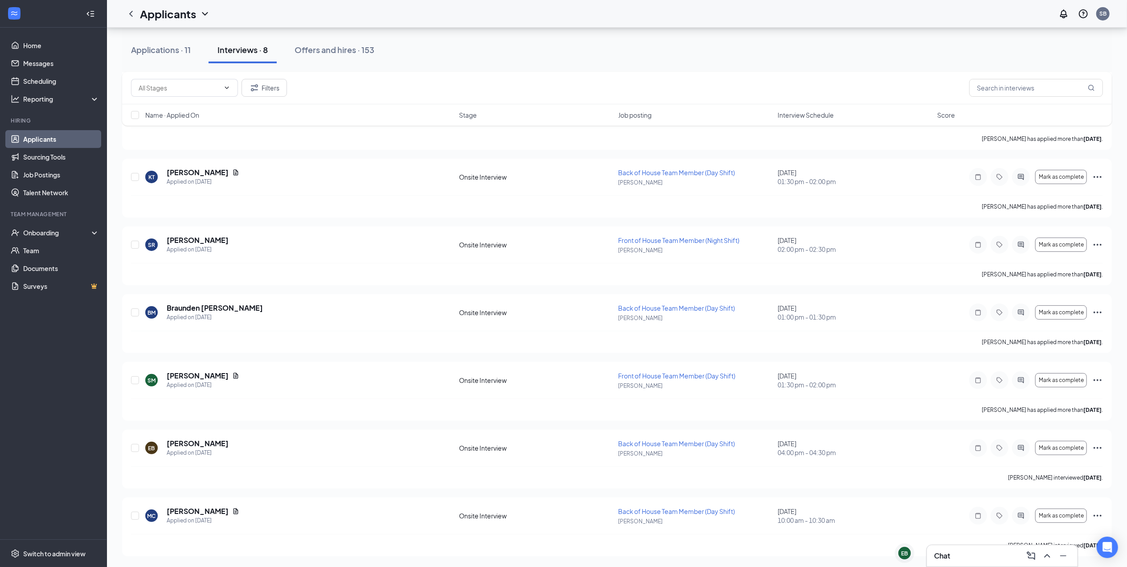
scroll to position [152, 0]
click at [1099, 248] on icon "Ellipses" at bounding box center [1097, 244] width 11 height 11
click at [1062, 53] on li "Move to stage" at bounding box center [1057, 46] width 91 height 13
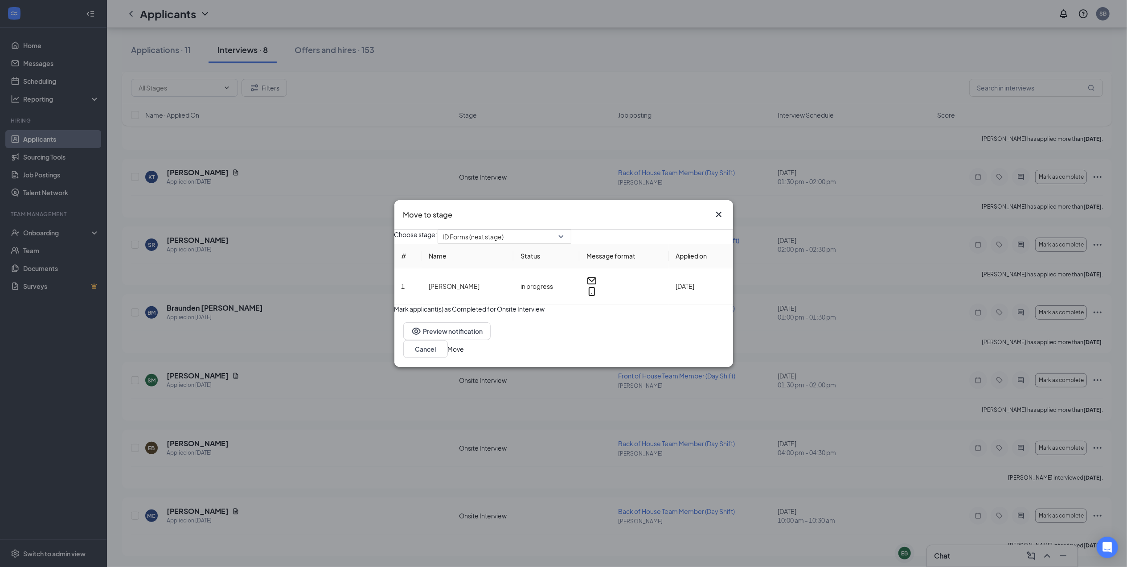
click at [464, 354] on button "Move" at bounding box center [456, 349] width 16 height 10
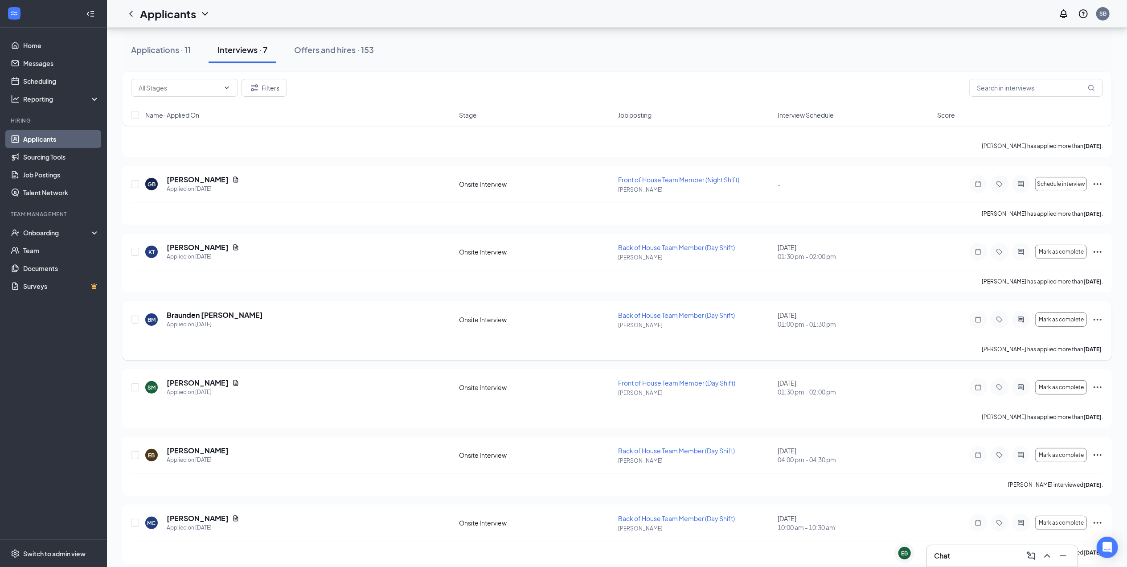
scroll to position [83, 0]
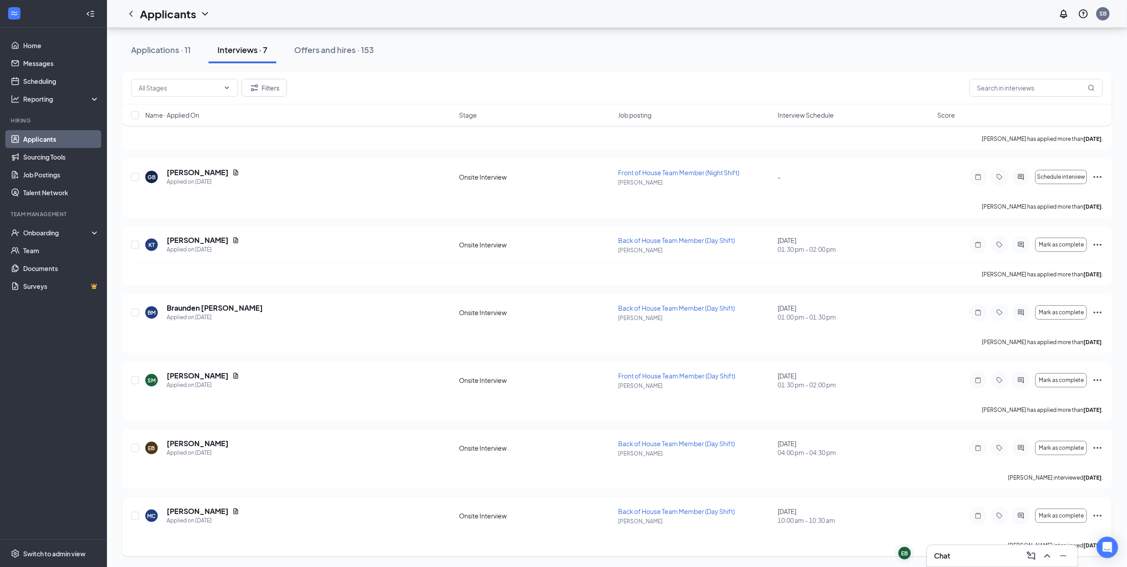
click at [864, 542] on div "[PERSON_NAME] interviewed [DATE] ." at bounding box center [617, 545] width 972 height 22
click at [1099, 513] on icon "Ellipses" at bounding box center [1097, 515] width 11 height 11
click at [1063, 354] on p "Reject" at bounding box center [1057, 349] width 80 height 9
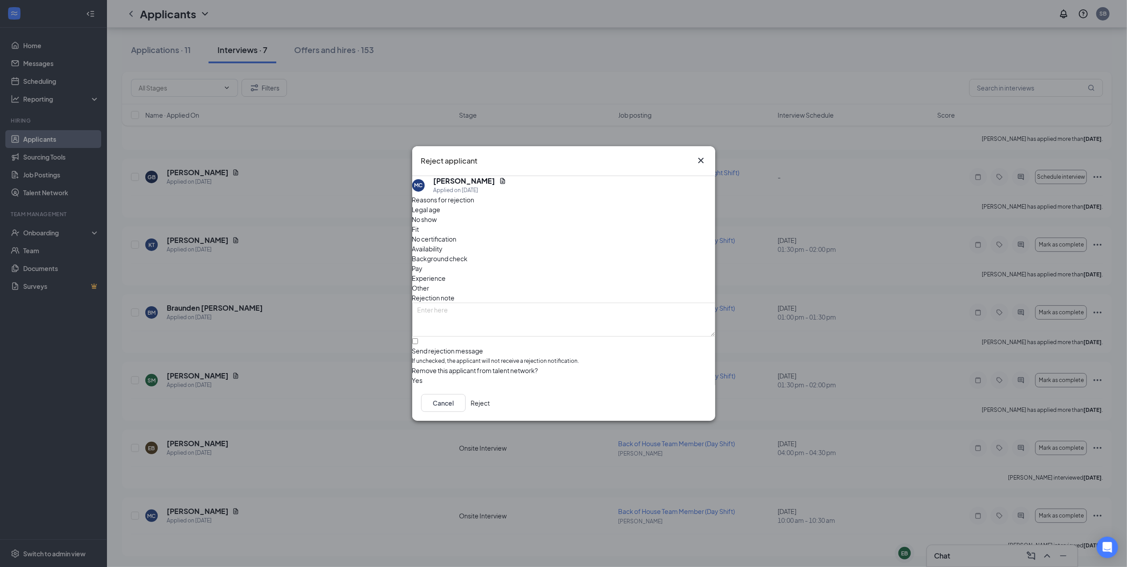
click at [490, 403] on button "Reject" at bounding box center [480, 403] width 19 height 18
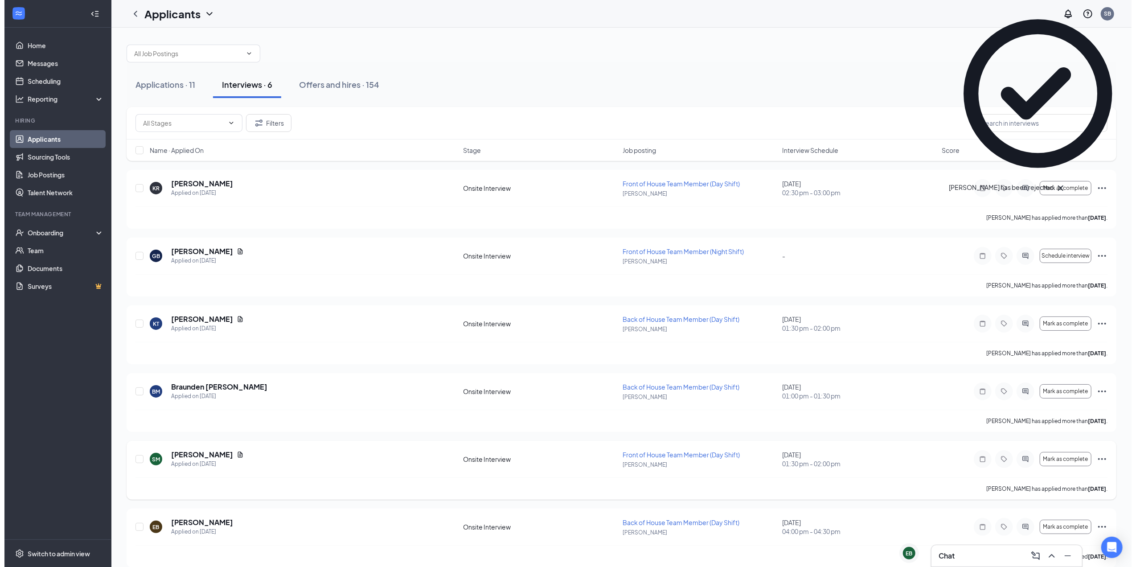
scroll to position [0, 0]
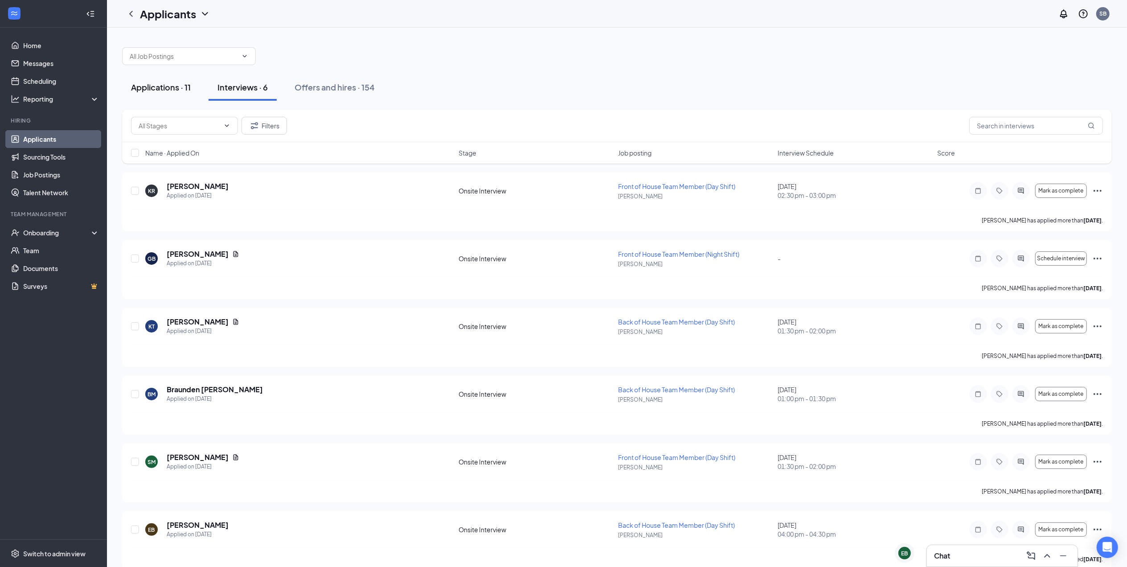
click at [187, 84] on div "Applications · 11" at bounding box center [161, 87] width 60 height 11
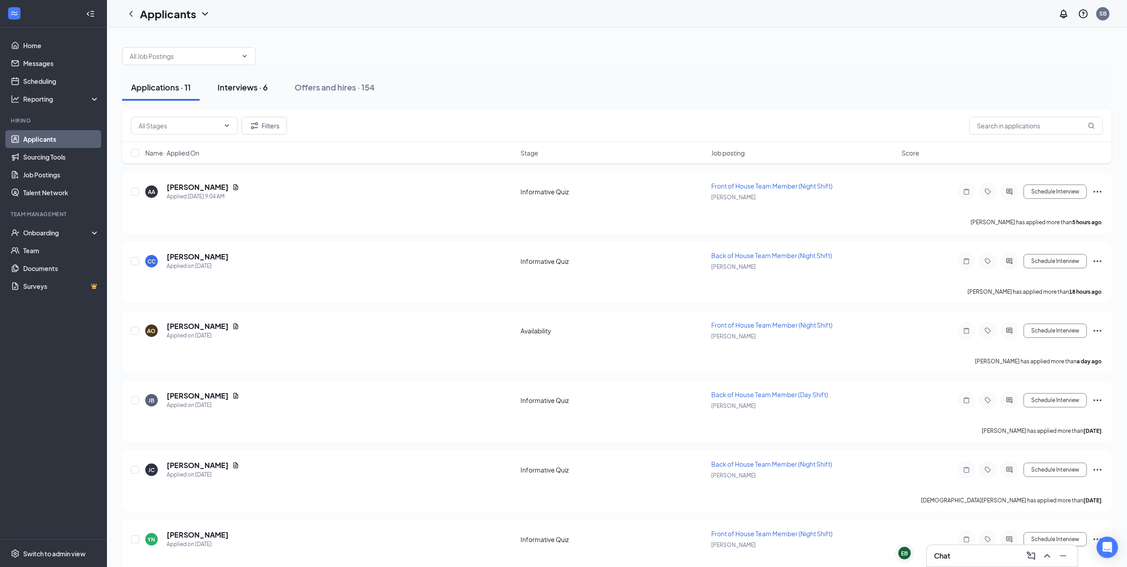
click at [227, 88] on div "Interviews · 6" at bounding box center [242, 87] width 50 height 11
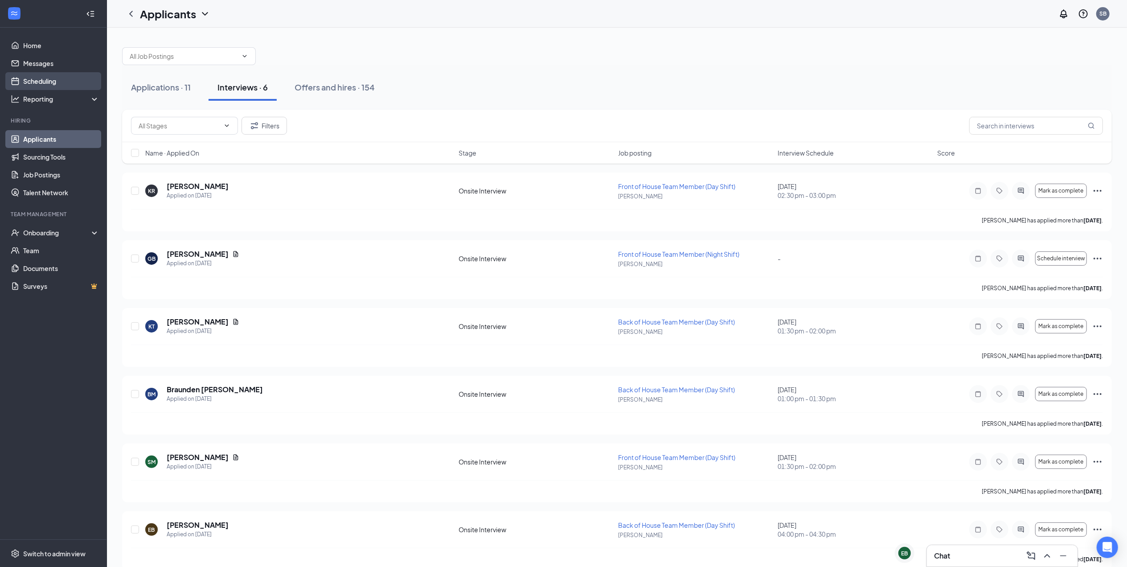
click at [59, 77] on link "Scheduling" at bounding box center [61, 81] width 76 height 18
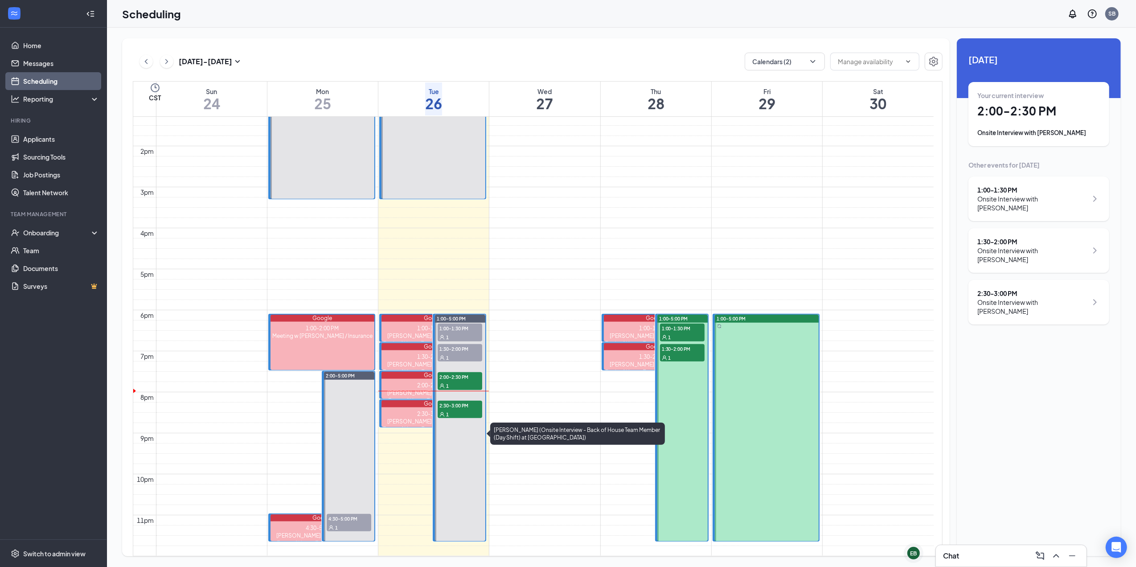
scroll to position [616, 0]
